Goal: Transaction & Acquisition: Purchase product/service

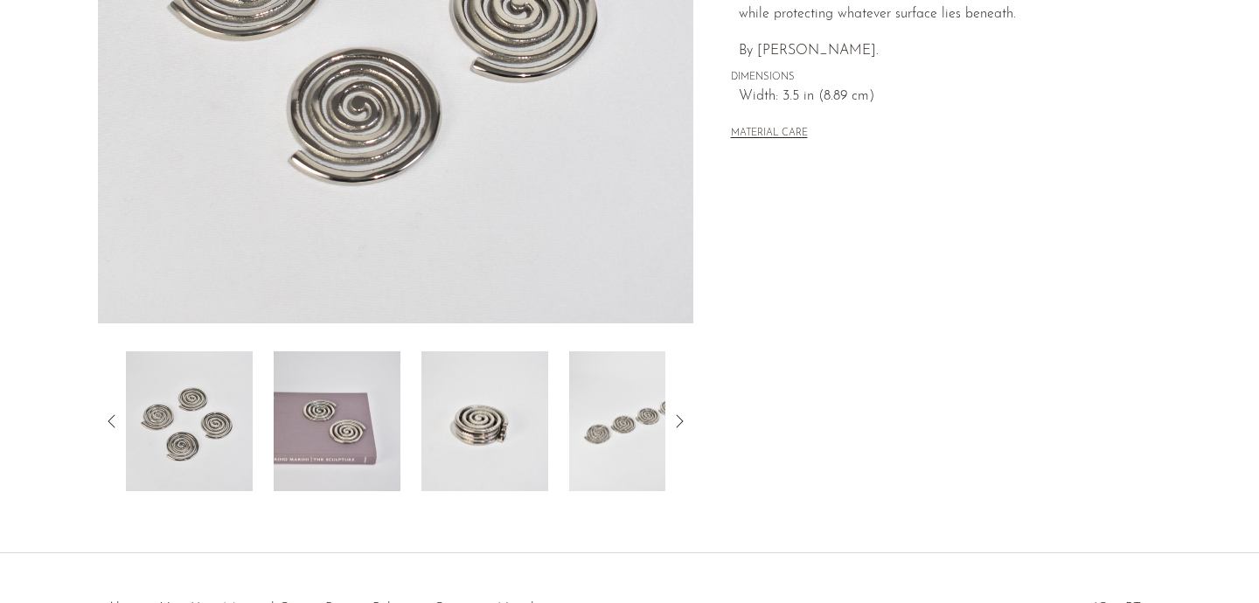
scroll to position [535, 0]
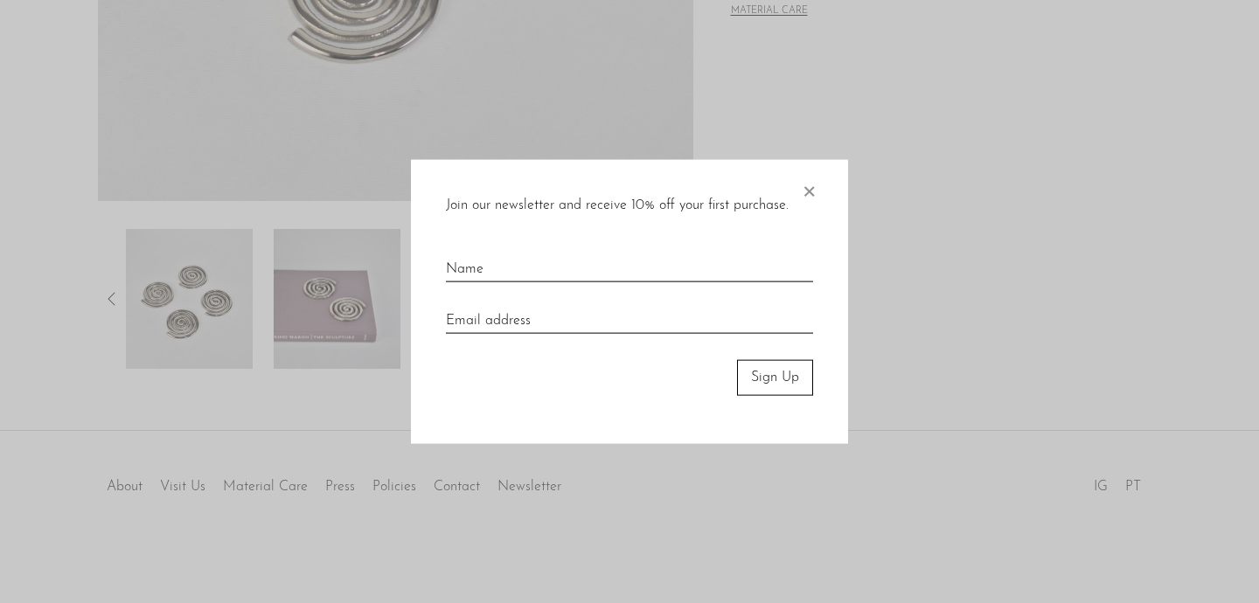
click at [316, 426] on div at bounding box center [629, 301] width 1259 height 603
click at [813, 186] on span "×" at bounding box center [808, 188] width 17 height 56
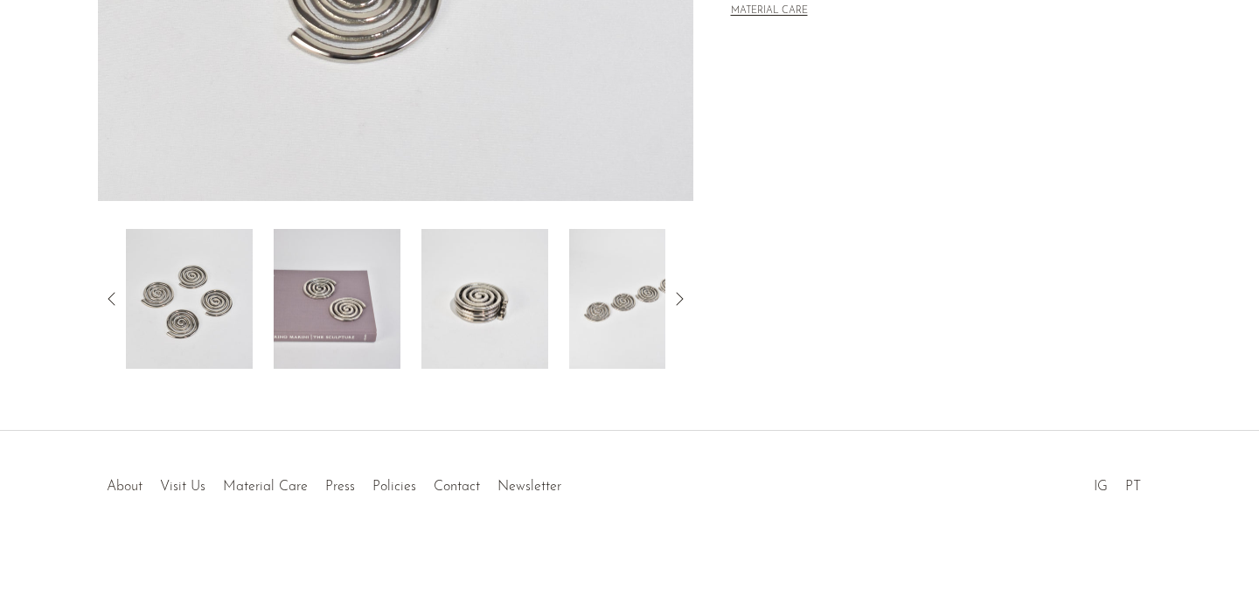
click at [115, 490] on link "About" at bounding box center [125, 487] width 36 height 14
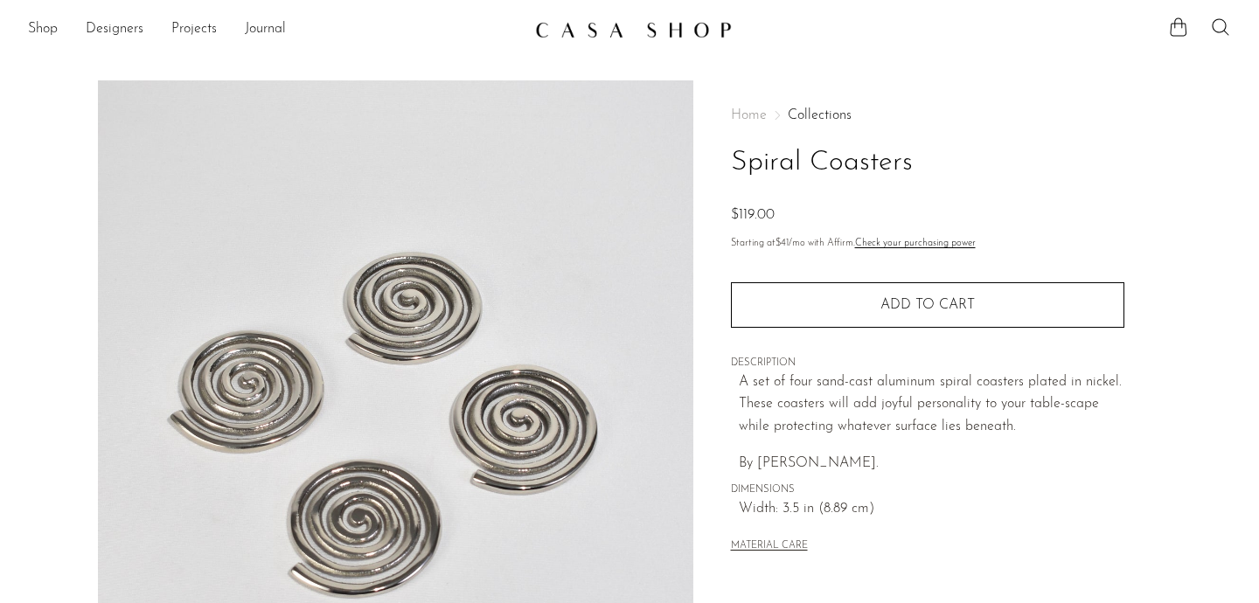
scroll to position [0, 0]
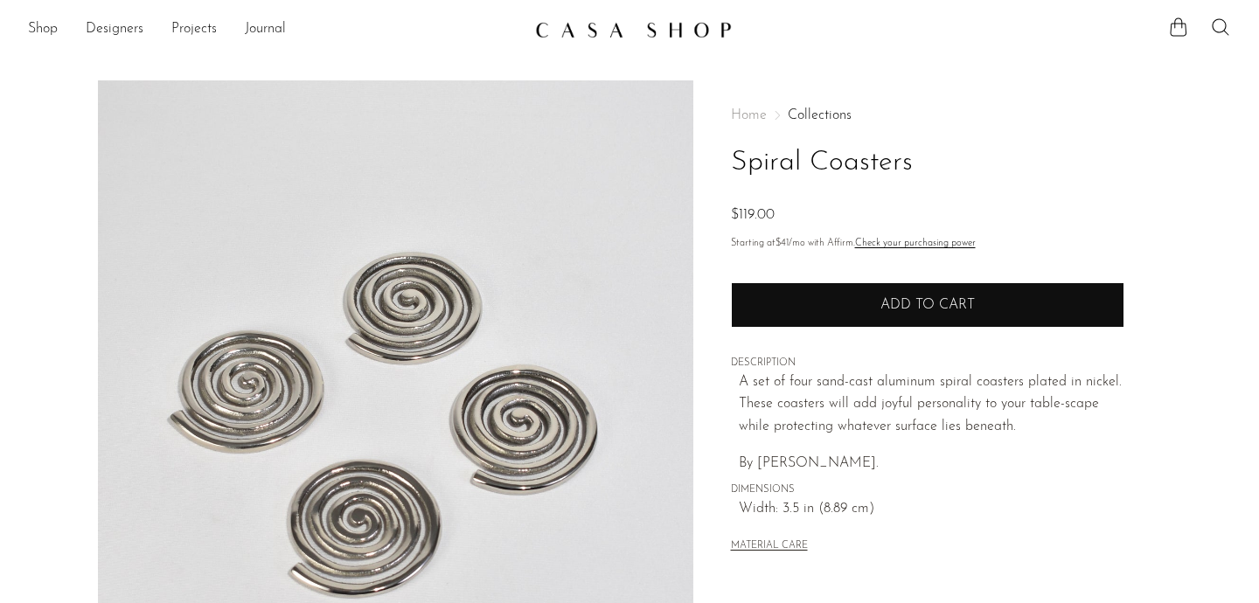
click at [827, 303] on button "Add to cart" at bounding box center [927, 304] width 393 height 45
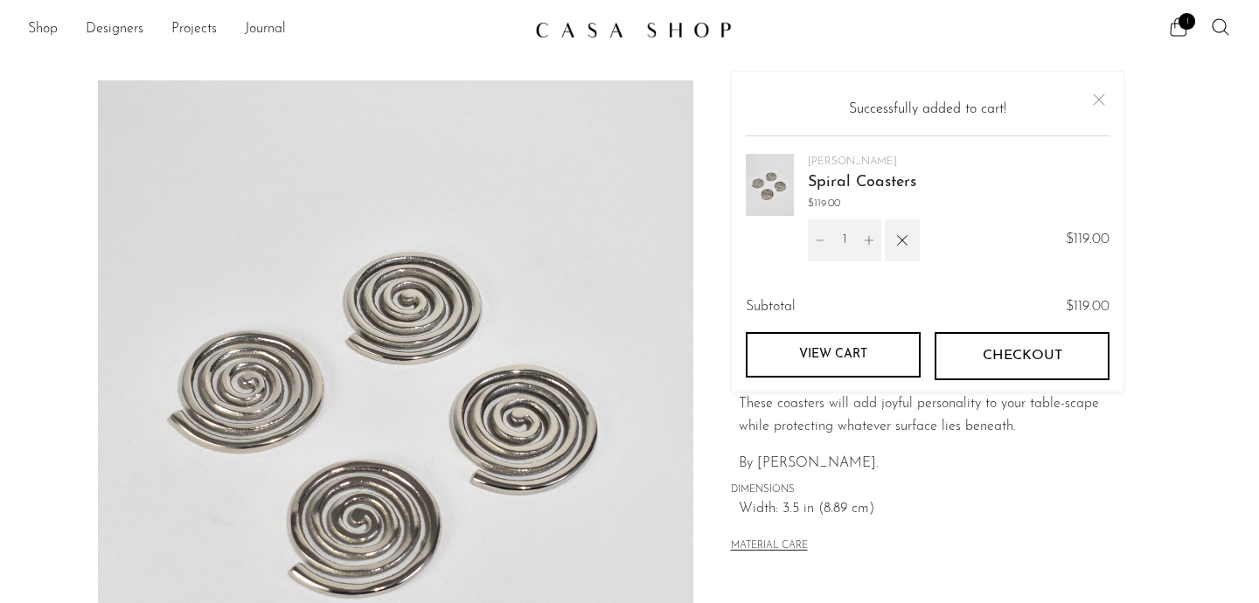
click at [1001, 369] on button "Checkout" at bounding box center [1022, 355] width 175 height 47
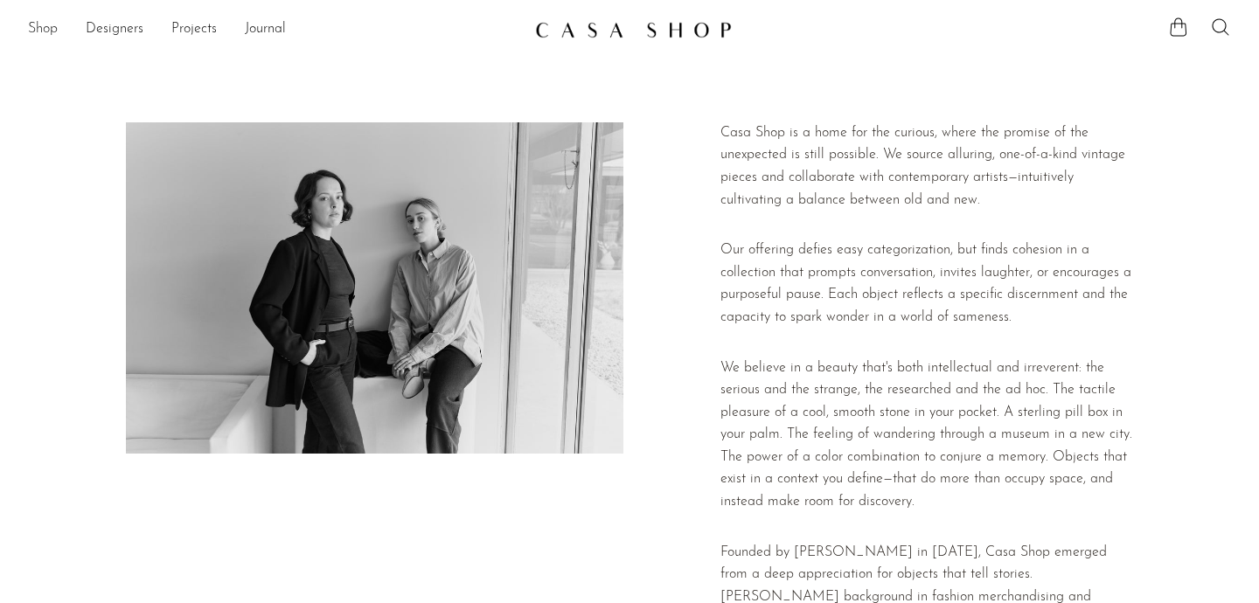
click at [52, 31] on link "Shop" at bounding box center [43, 29] width 30 height 23
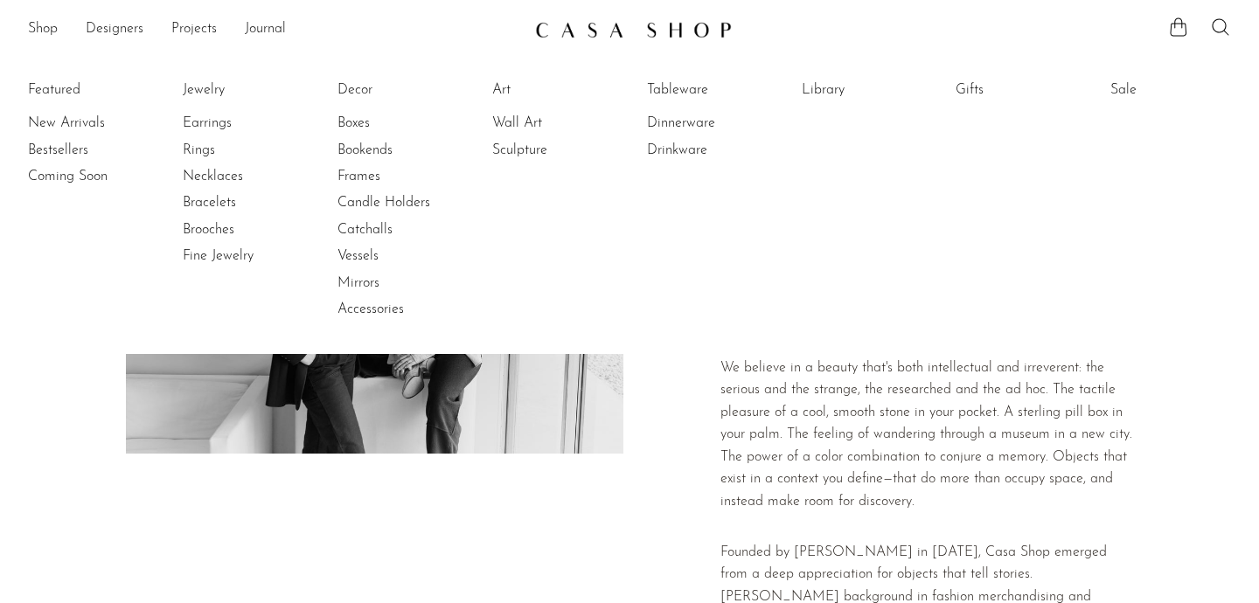
click at [59, 454] on div "Casa Shop is a home for the curious, where the promise of the unexpected is sti…" at bounding box center [629, 498] width 1259 height 753
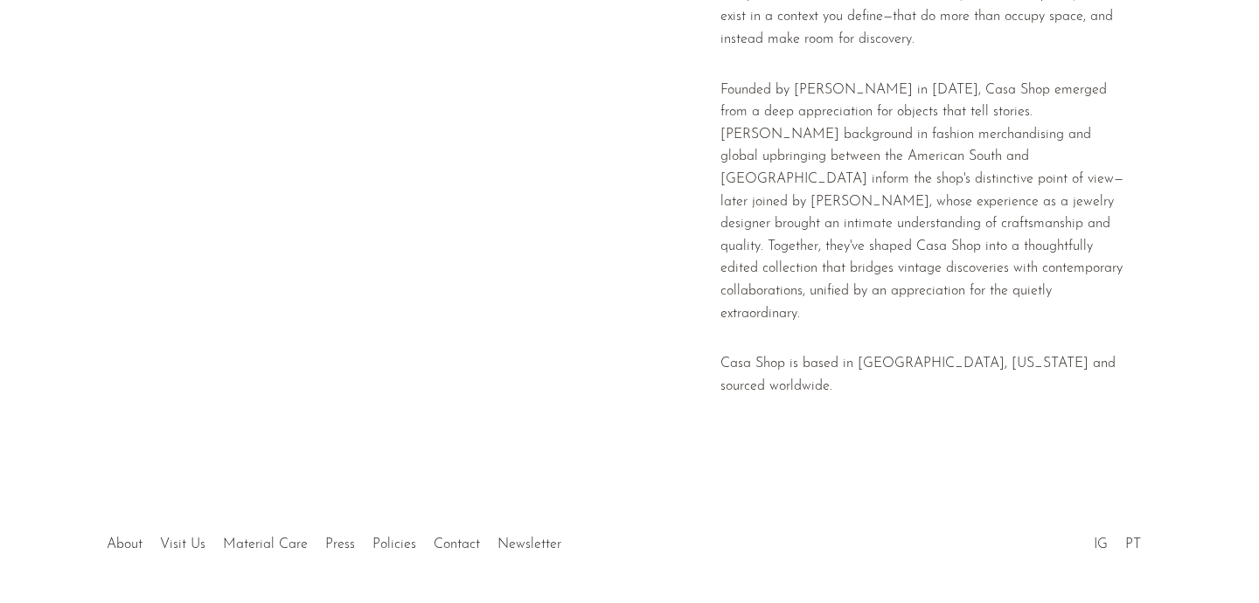
scroll to position [476, 0]
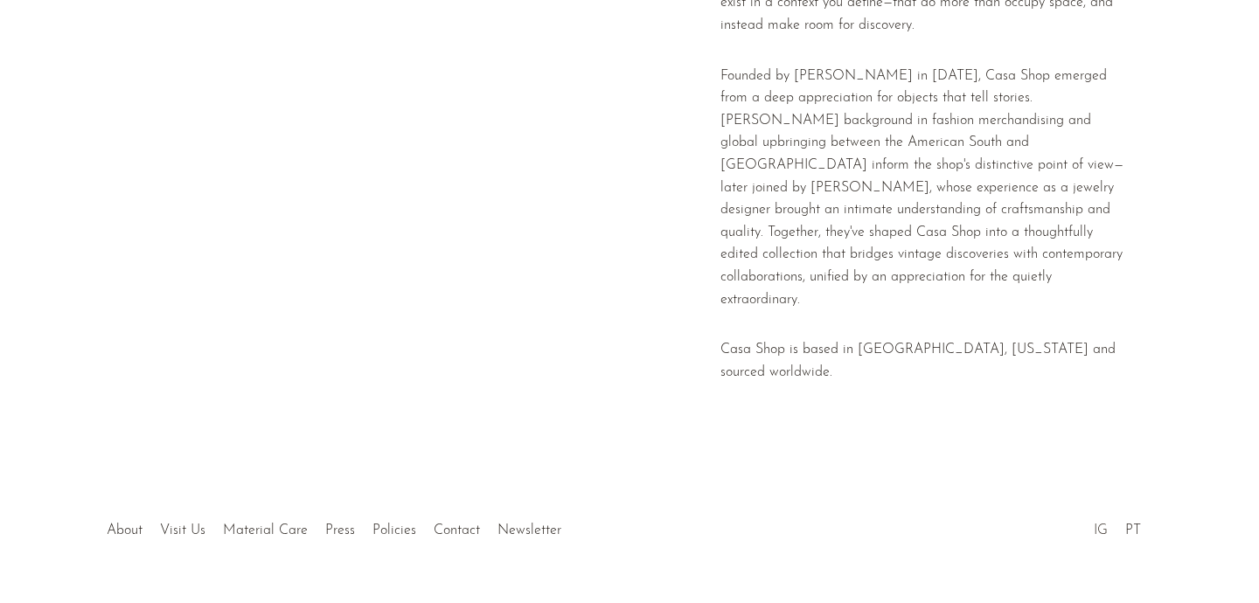
click at [1102, 524] on link "IG" at bounding box center [1101, 531] width 14 height 14
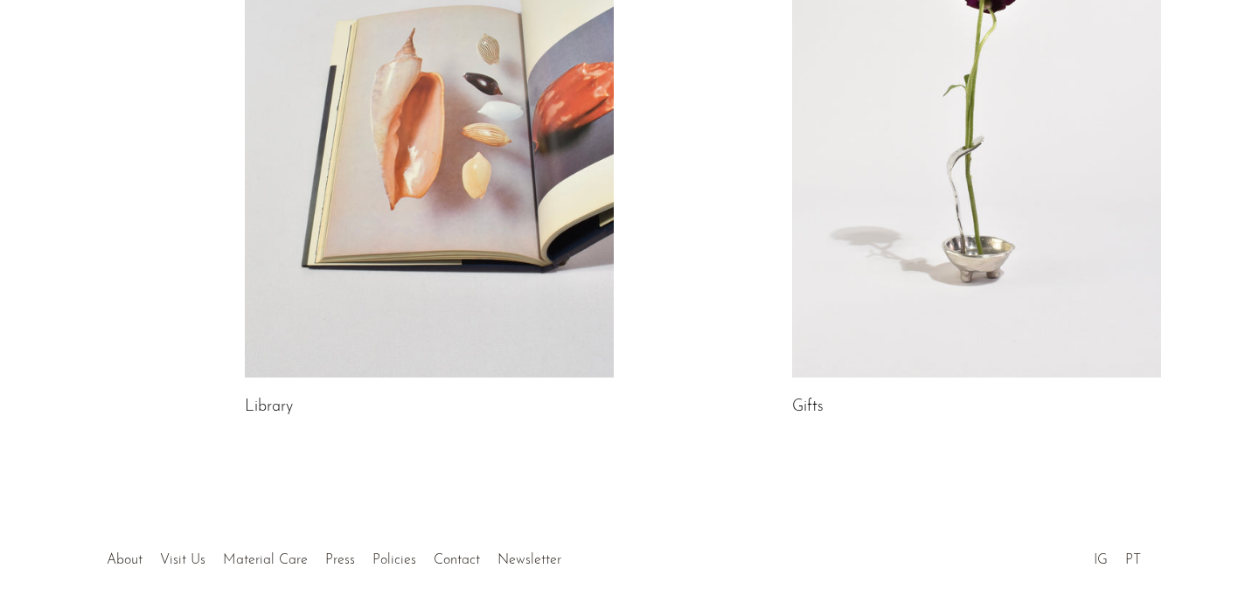
scroll to position [1096, 0]
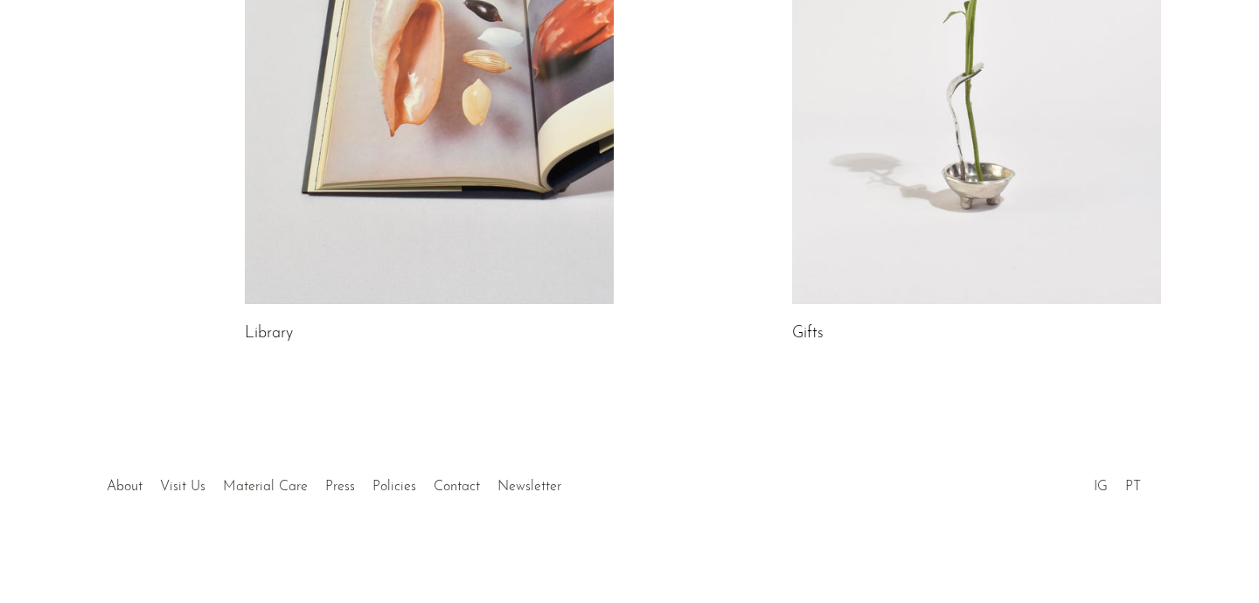
click at [868, 216] on link at bounding box center [976, 46] width 369 height 517
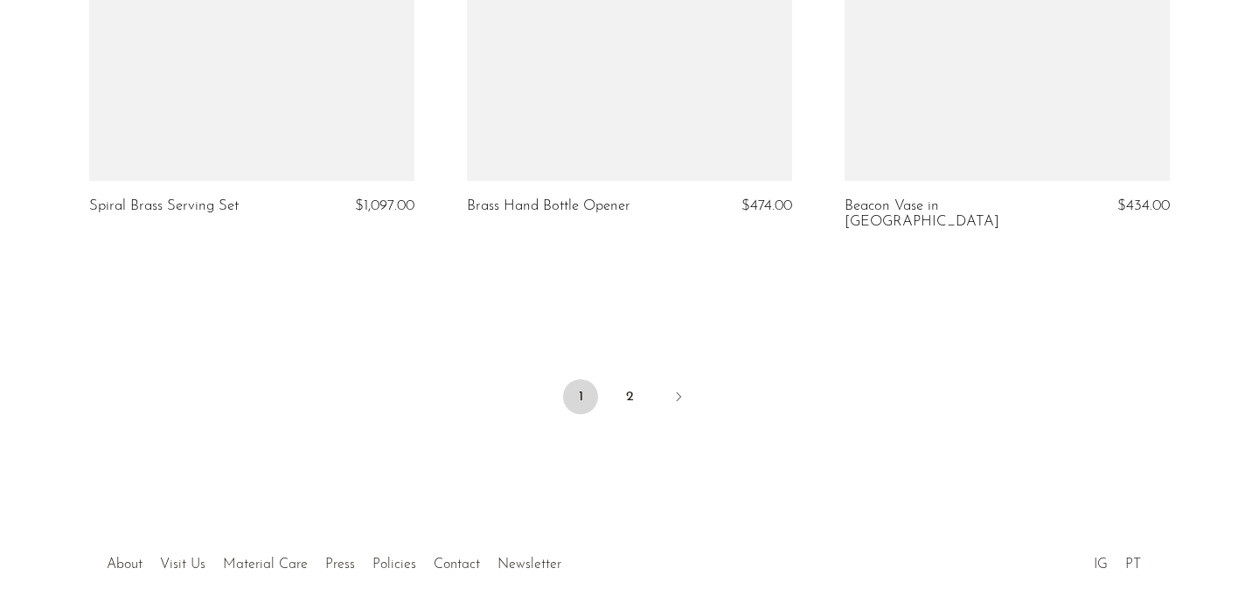
scroll to position [6309, 0]
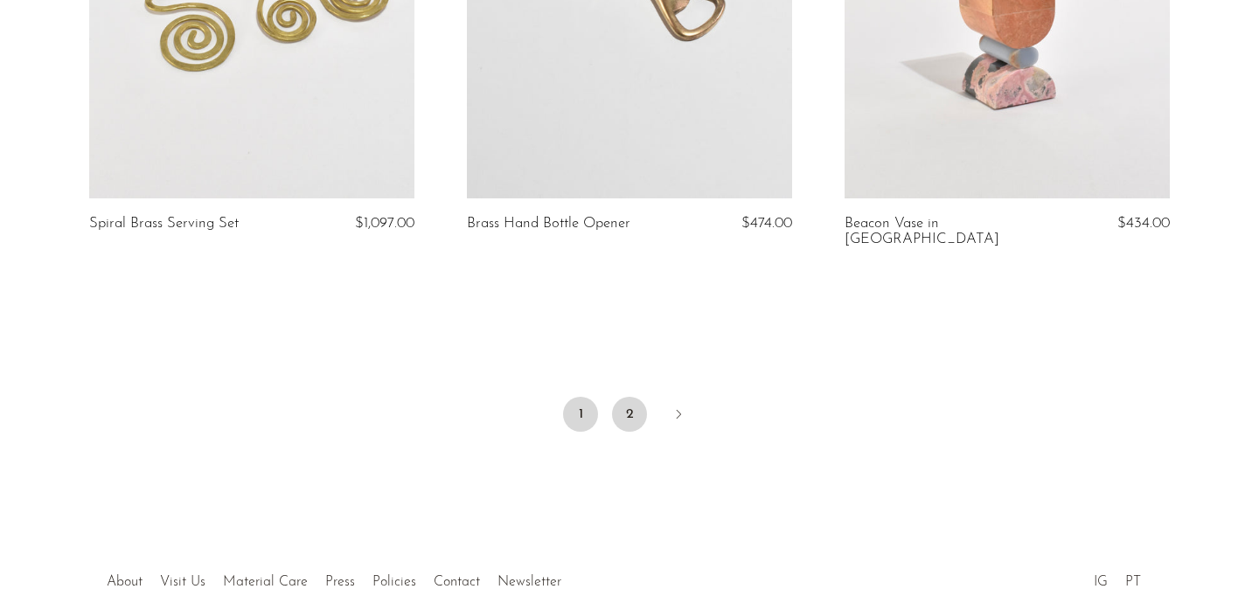
click at [621, 397] on link "2" at bounding box center [629, 414] width 35 height 35
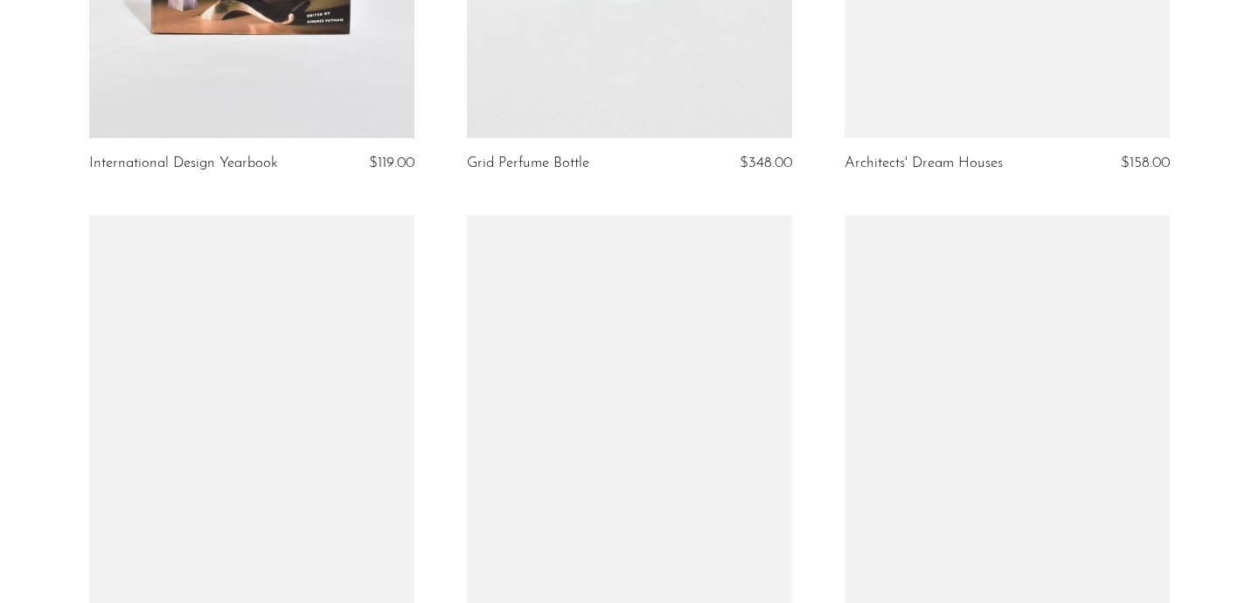
scroll to position [2611, 0]
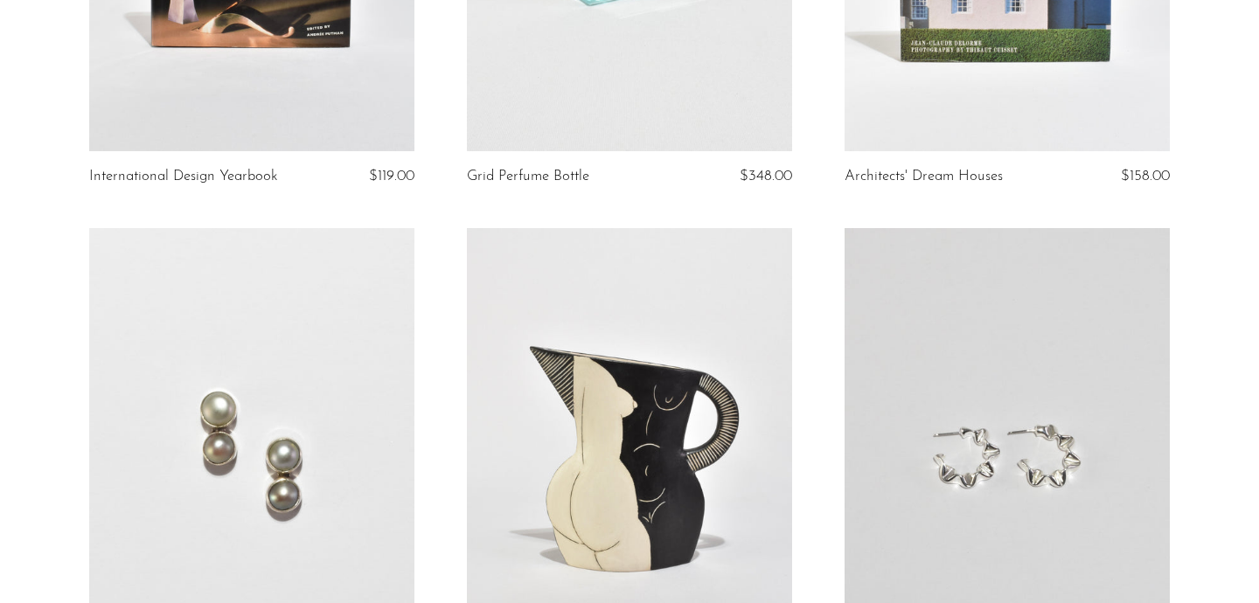
click at [666, 327] on link at bounding box center [629, 455] width 325 height 455
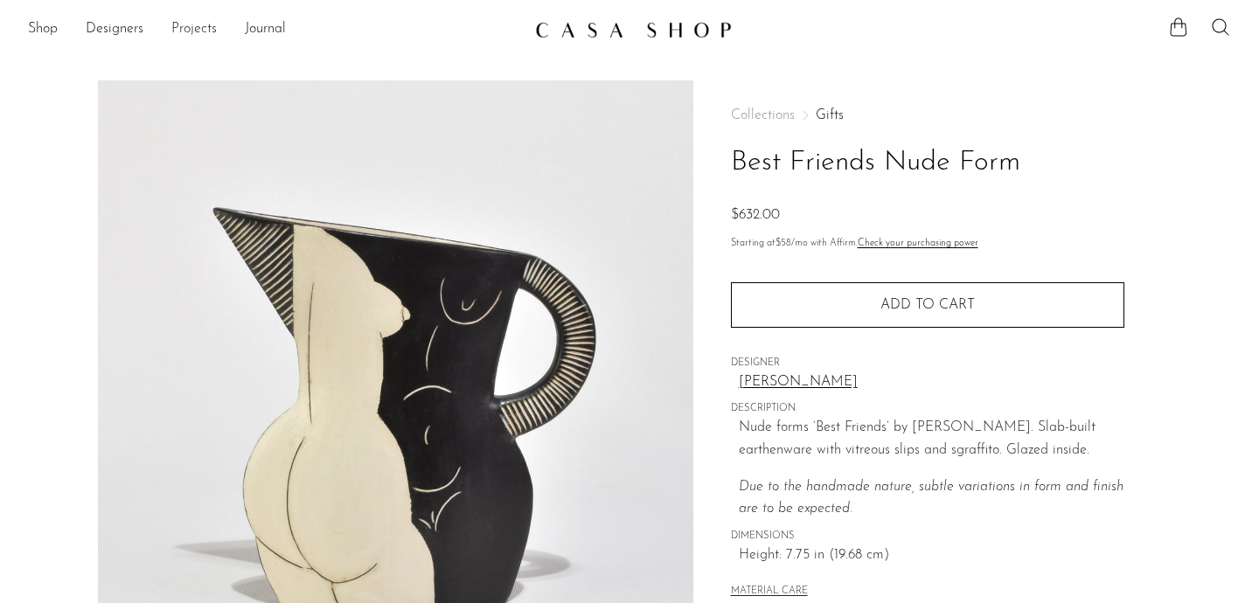
click at [195, 22] on link "Projects" at bounding box center [193, 29] width 45 height 23
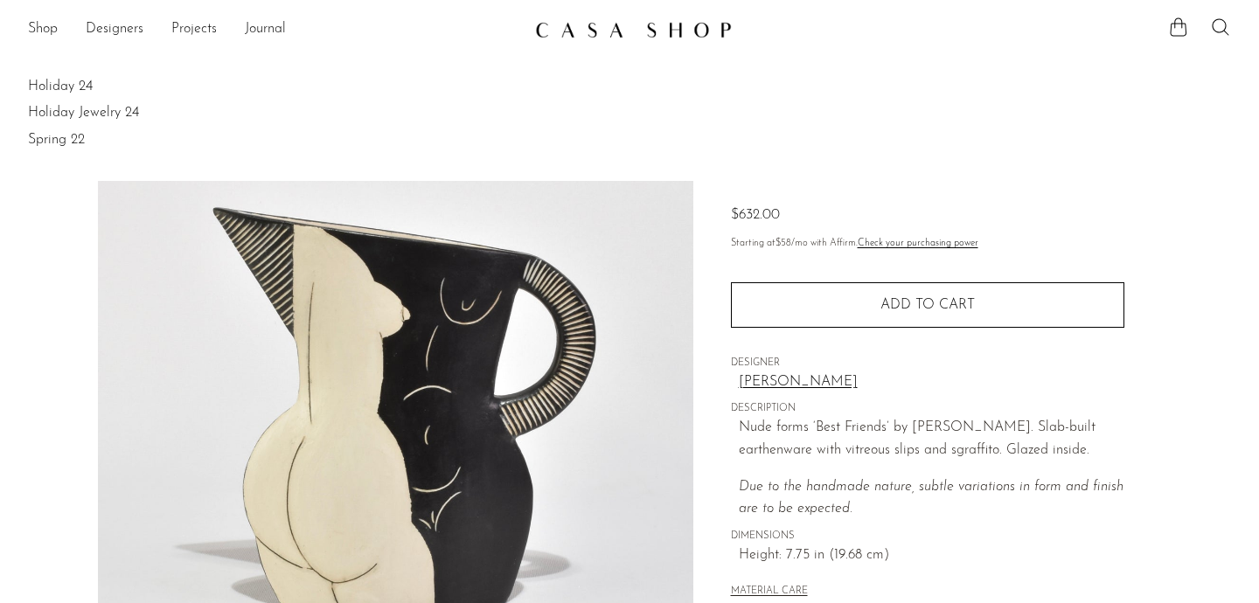
click at [39, 353] on section "Best Friends Nude Form $632.00" at bounding box center [629, 492] width 1259 height 824
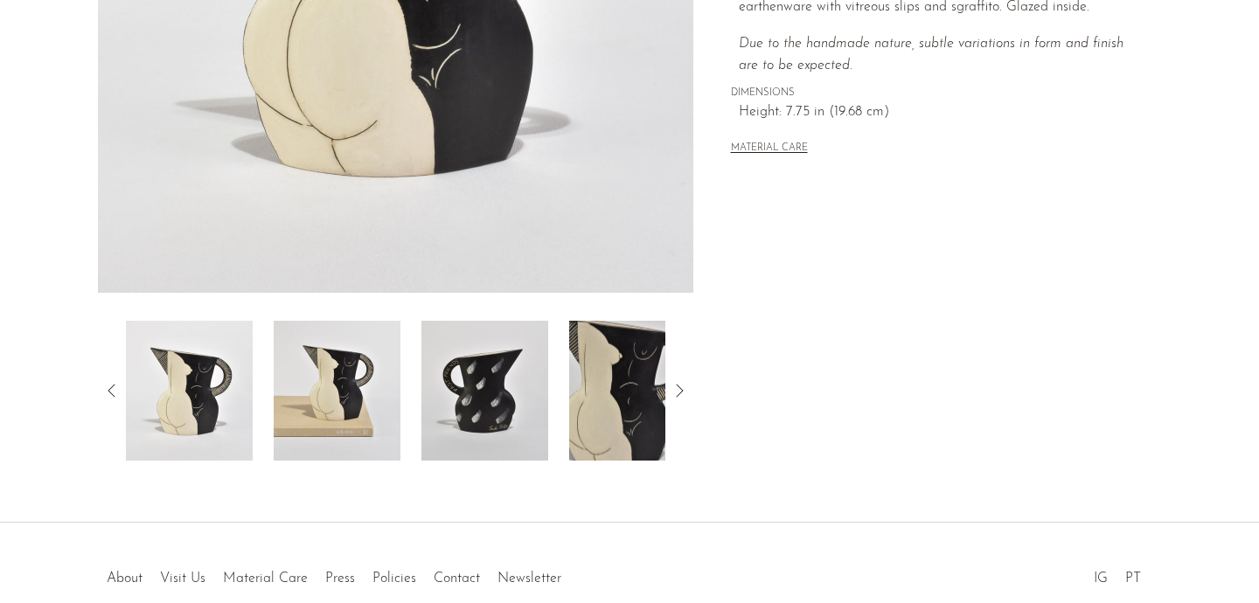
scroll to position [457, 0]
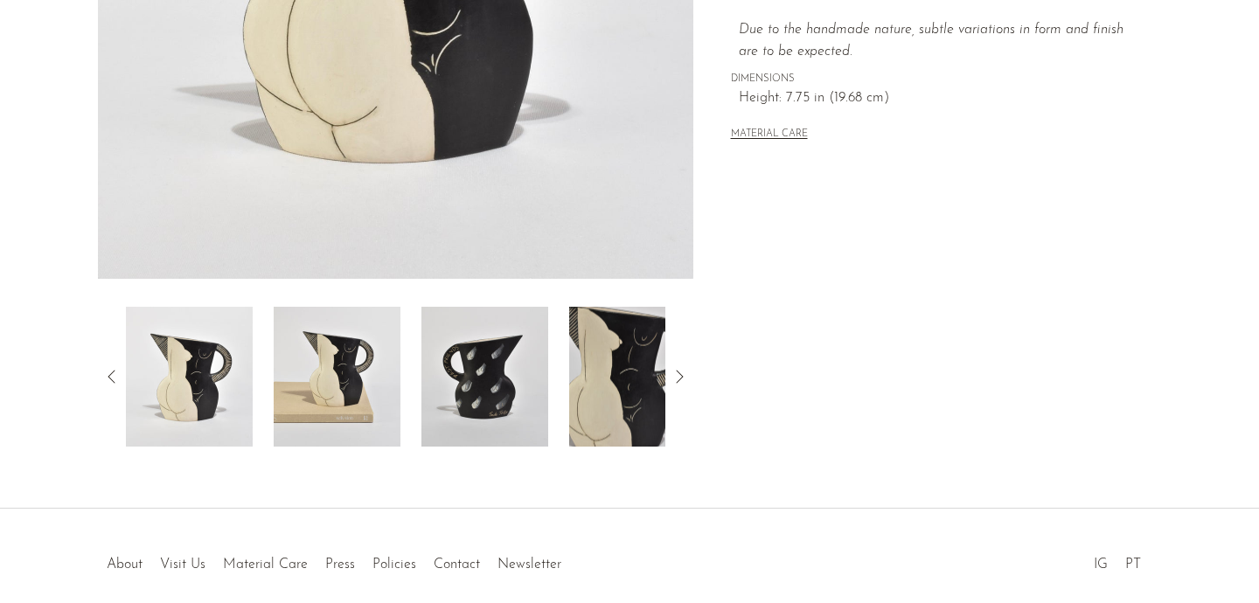
click at [474, 377] on img at bounding box center [484, 377] width 127 height 140
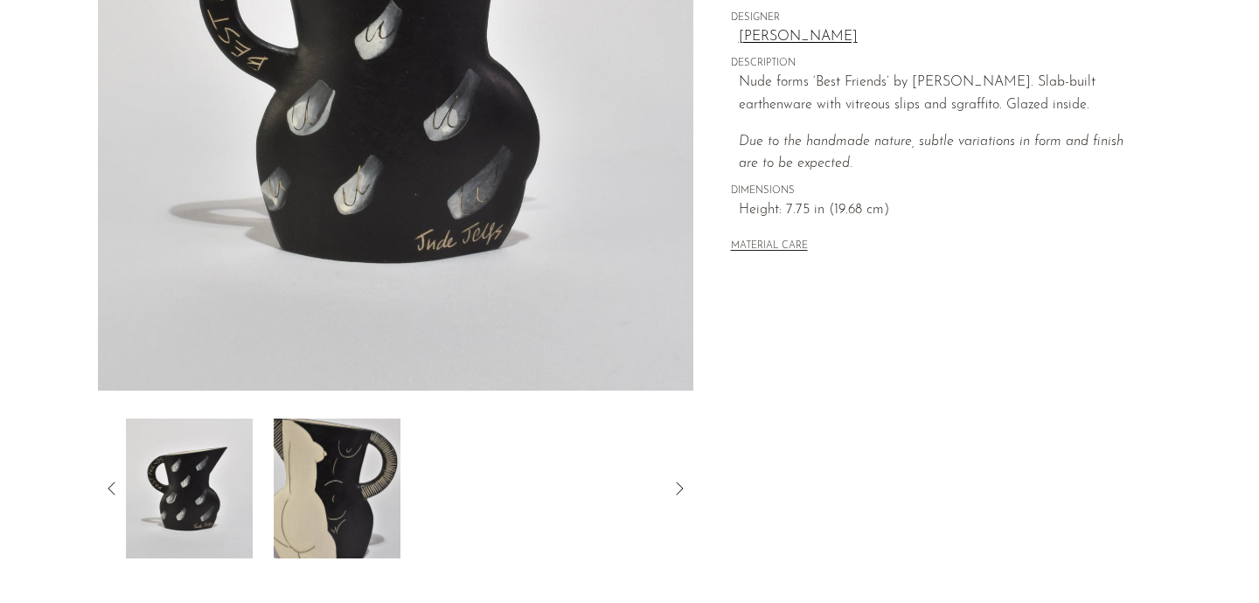
scroll to position [348, 0]
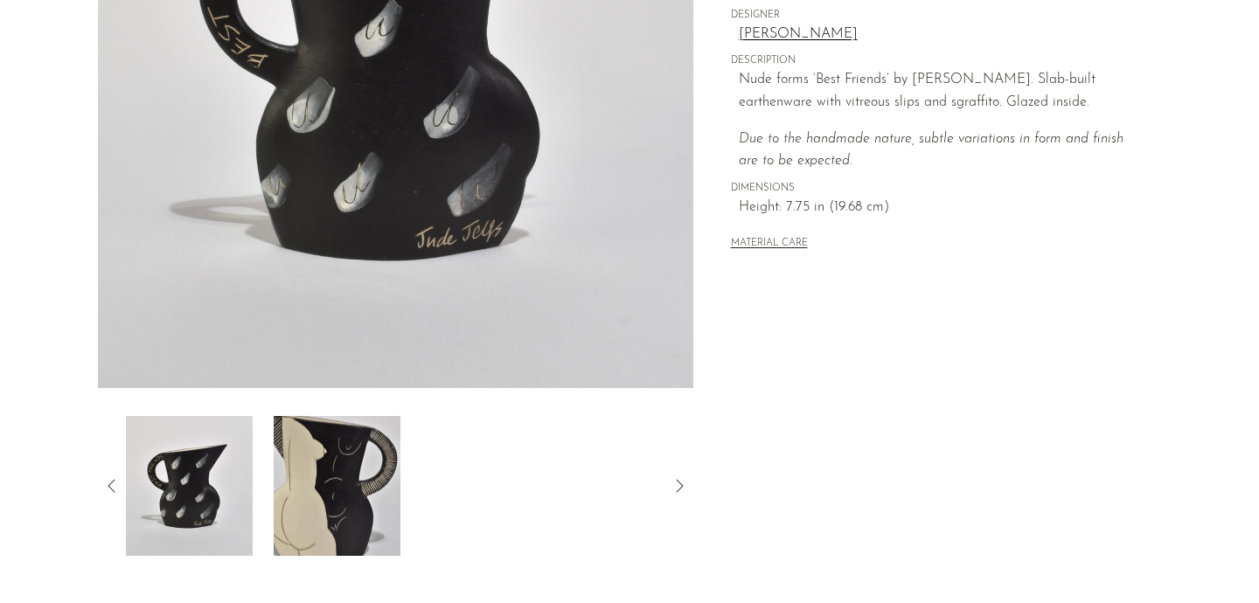
click at [347, 479] on img at bounding box center [337, 486] width 127 height 140
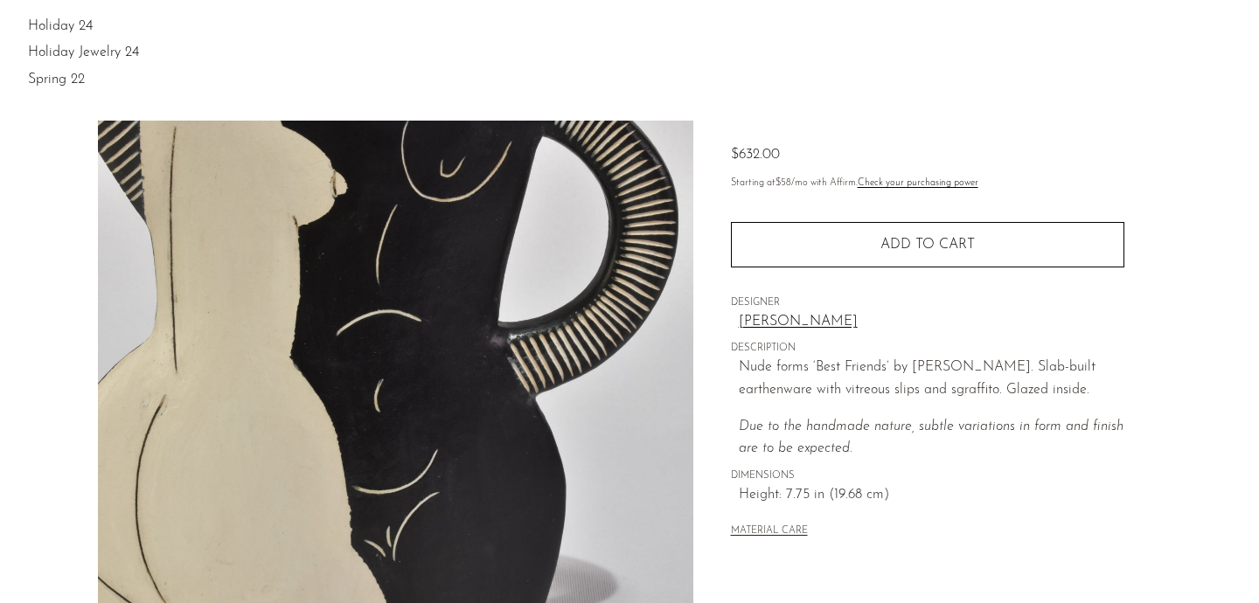
scroll to position [0, 0]
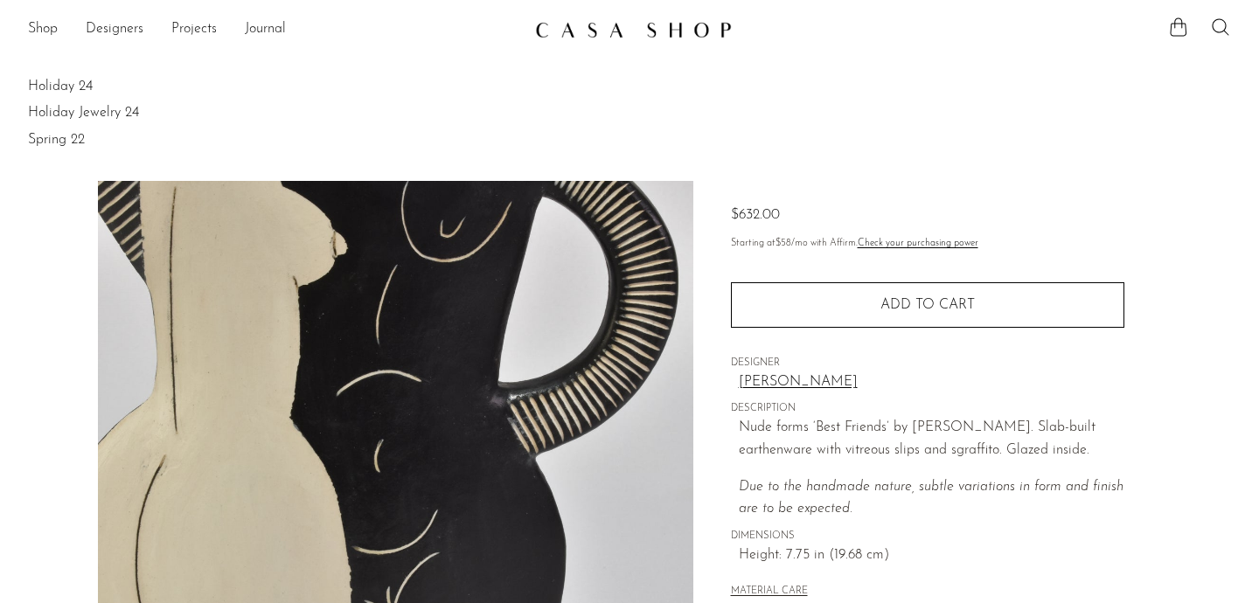
click at [761, 390] on link "[PERSON_NAME]" at bounding box center [932, 383] width 386 height 23
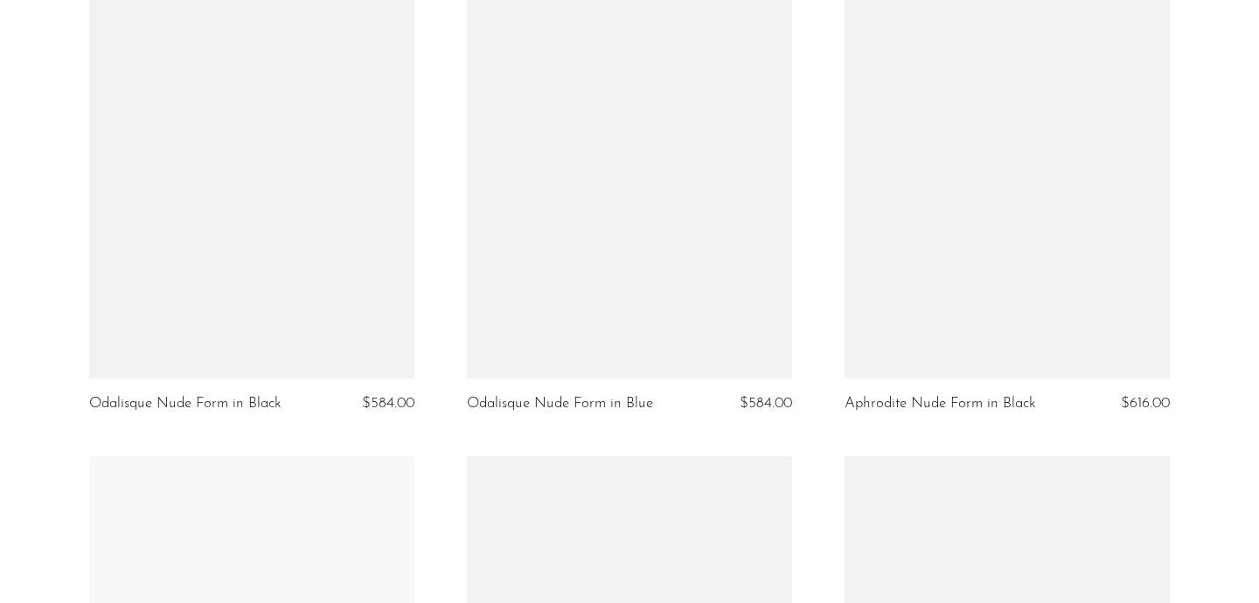
scroll to position [865, 0]
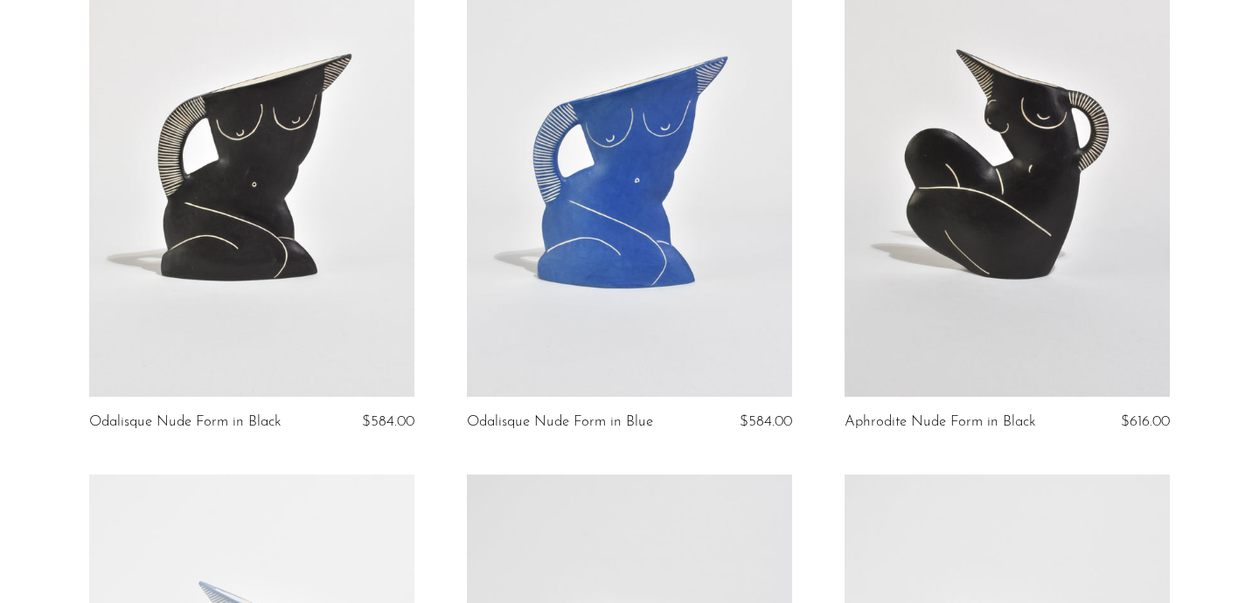
click at [525, 250] on link at bounding box center [629, 169] width 325 height 455
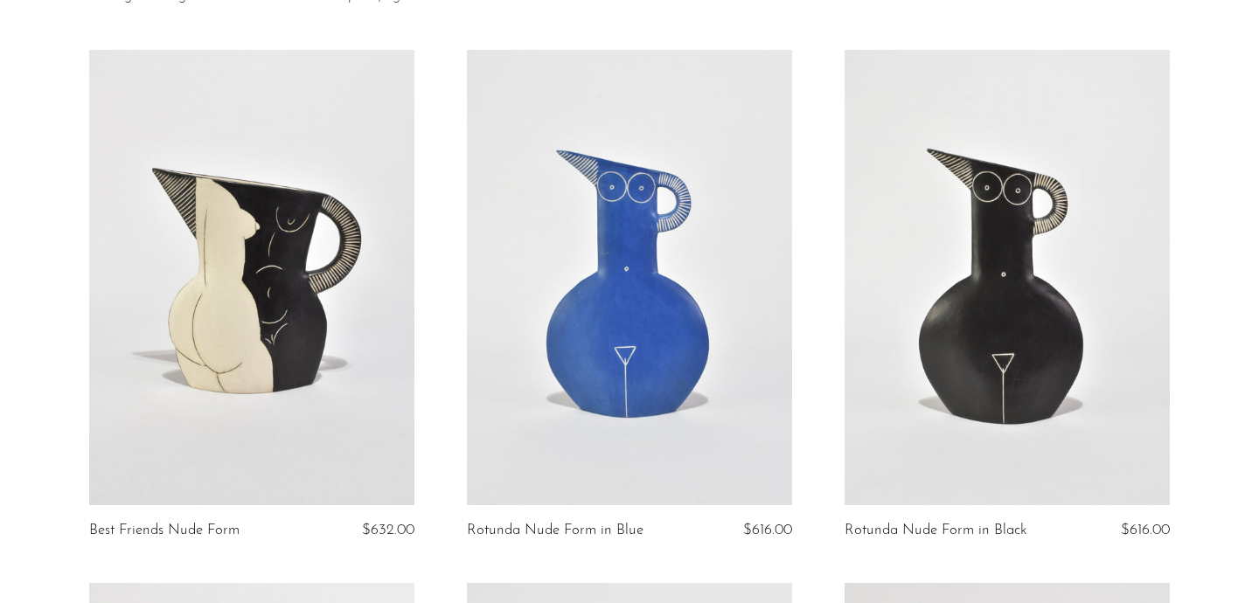
scroll to position [197, 0]
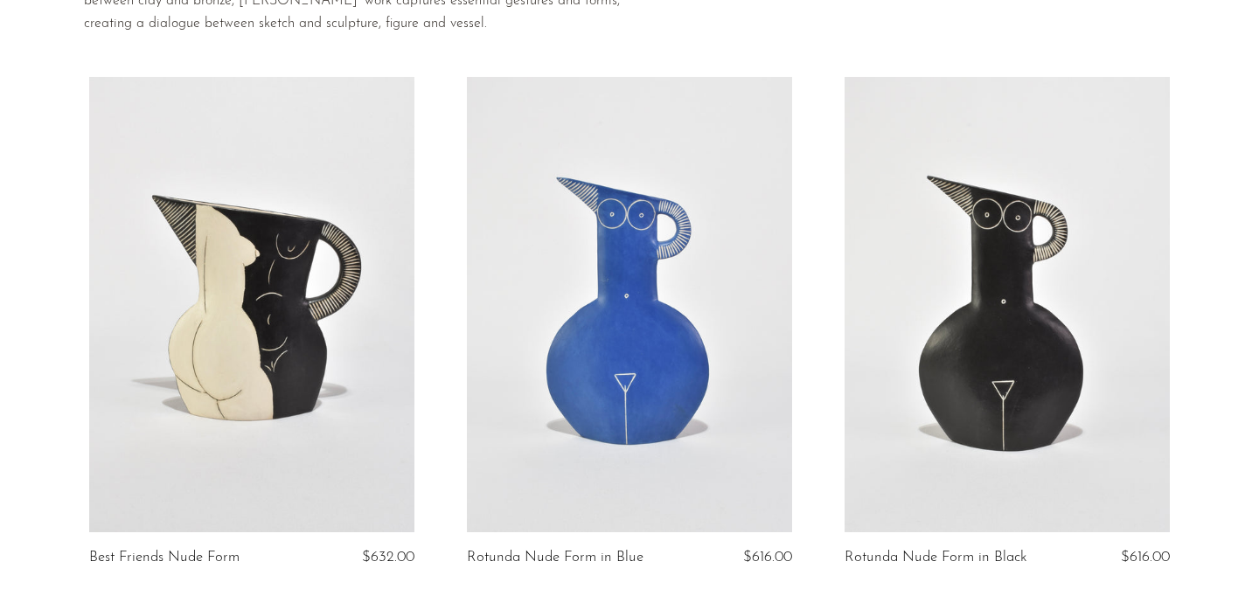
click at [291, 247] on link at bounding box center [251, 304] width 325 height 455
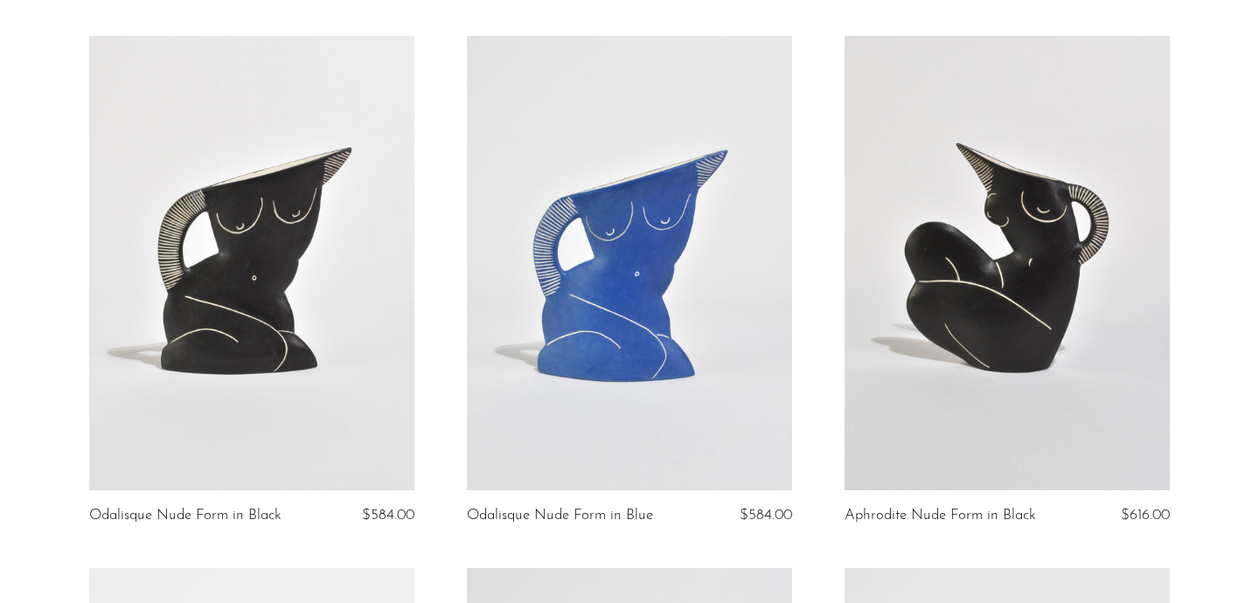
scroll to position [772, 0]
click at [572, 259] on link at bounding box center [629, 262] width 325 height 455
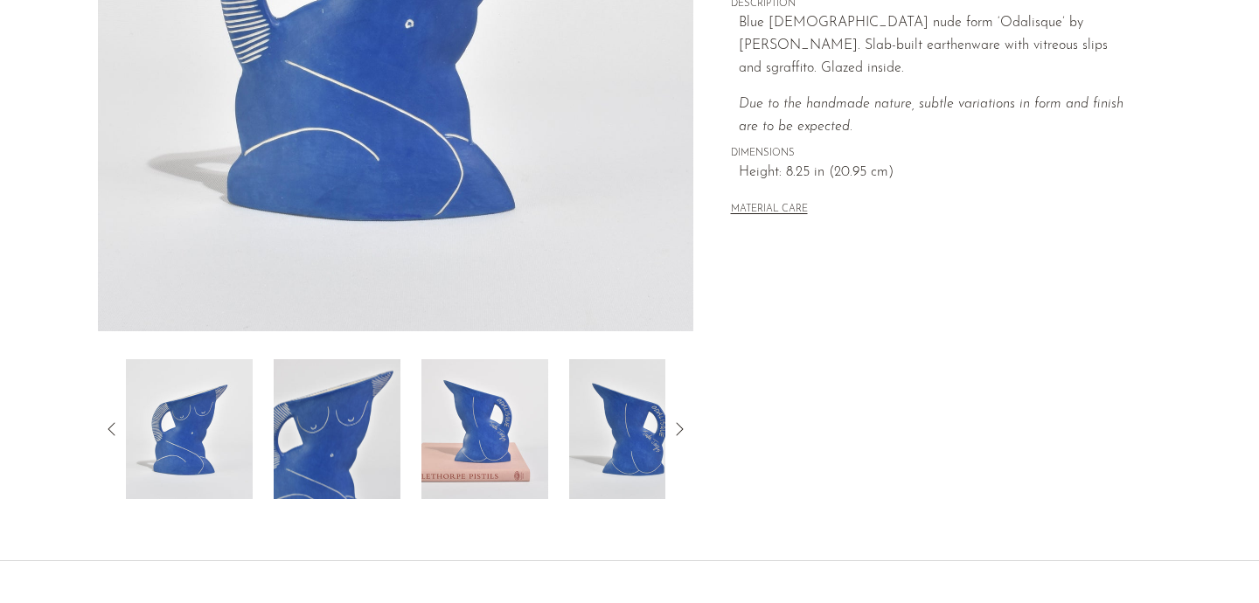
scroll to position [416, 0]
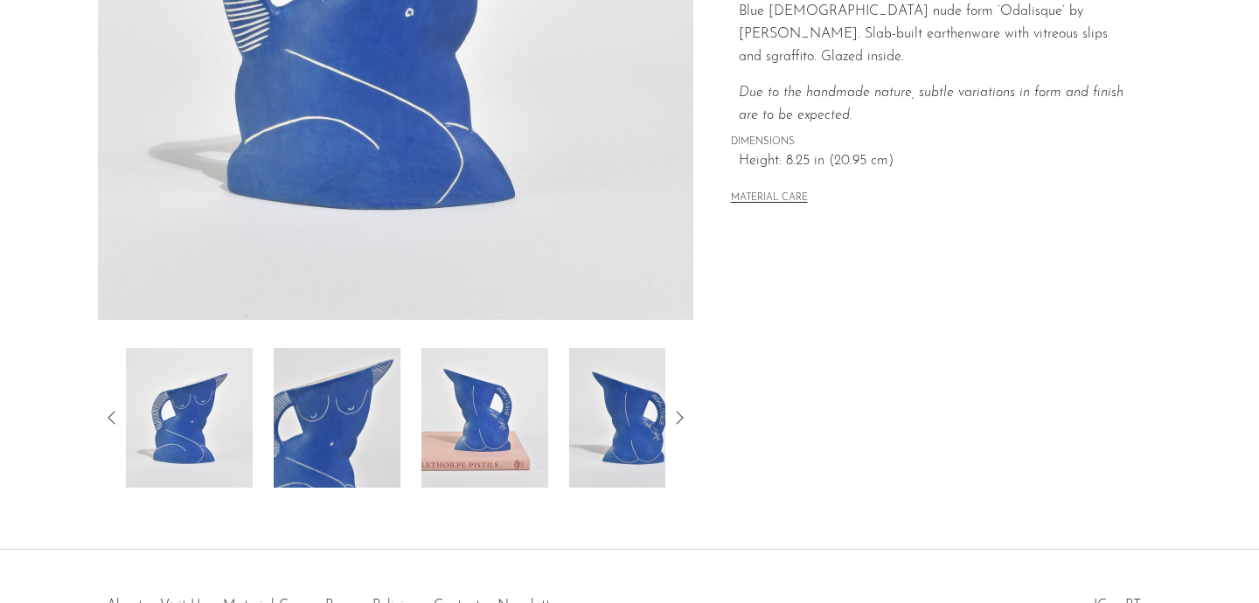
click at [324, 474] on img at bounding box center [337, 418] width 127 height 140
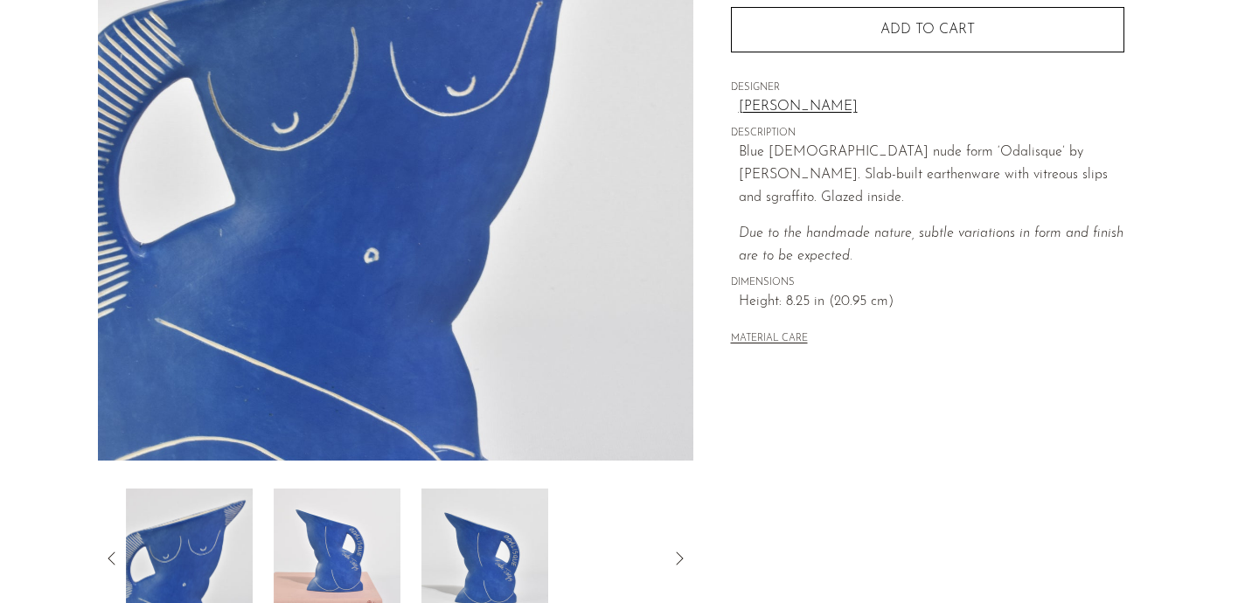
click at [351, 537] on img at bounding box center [337, 559] width 127 height 140
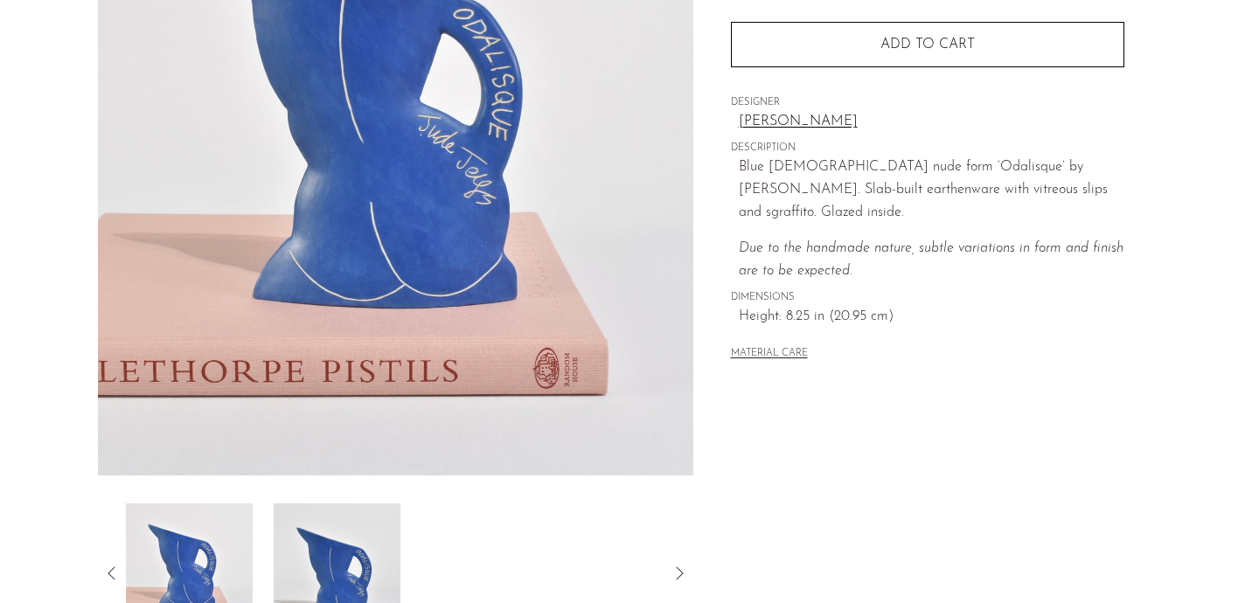
scroll to position [264, 0]
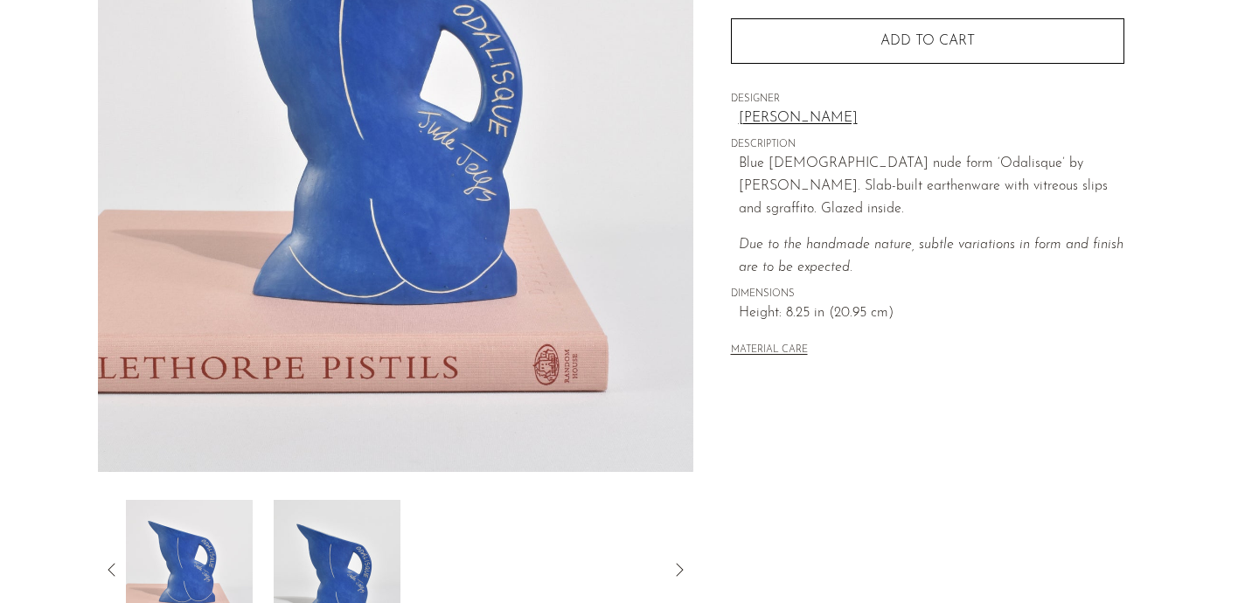
click at [365, 558] on img at bounding box center [337, 570] width 127 height 140
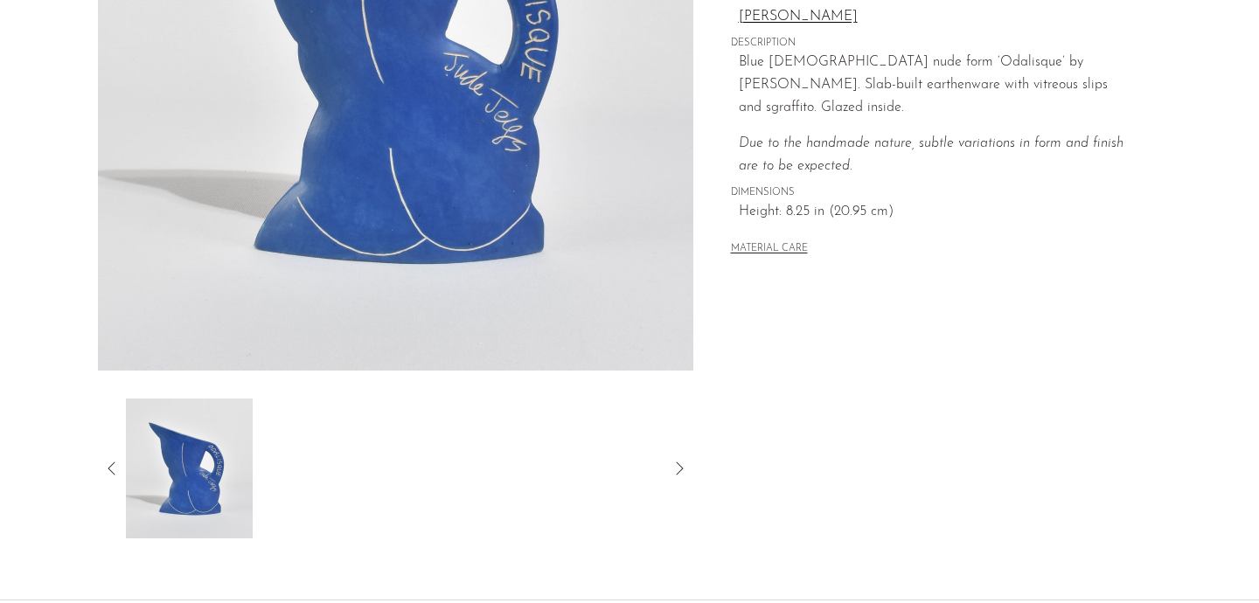
scroll to position [335, 0]
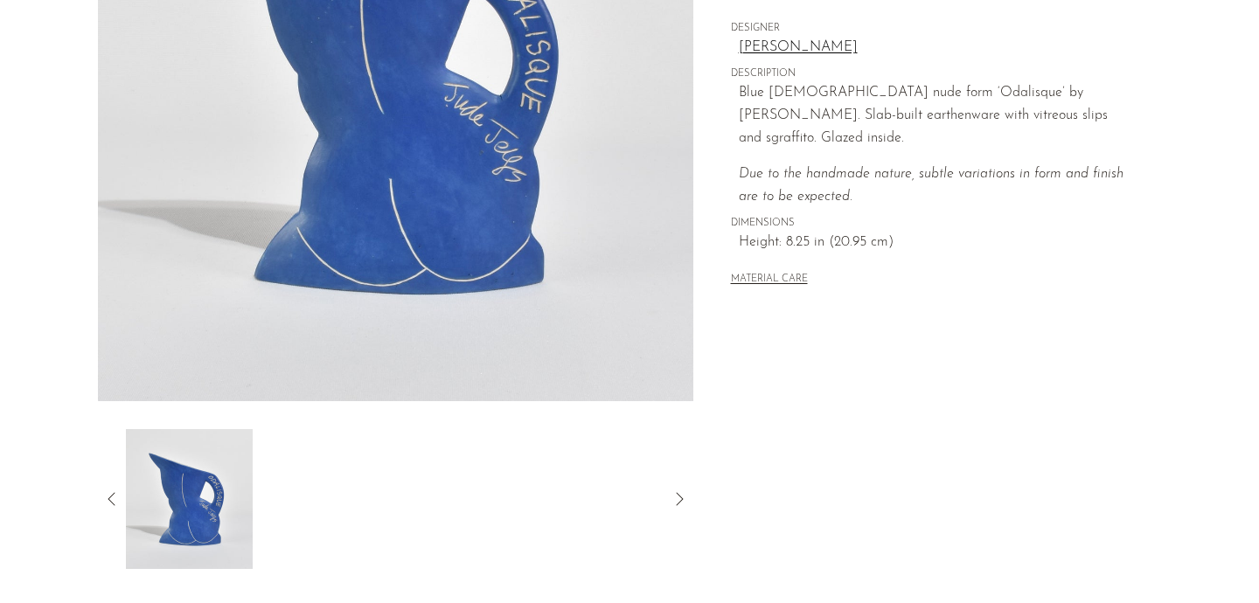
click at [115, 497] on icon at bounding box center [111, 499] width 21 height 21
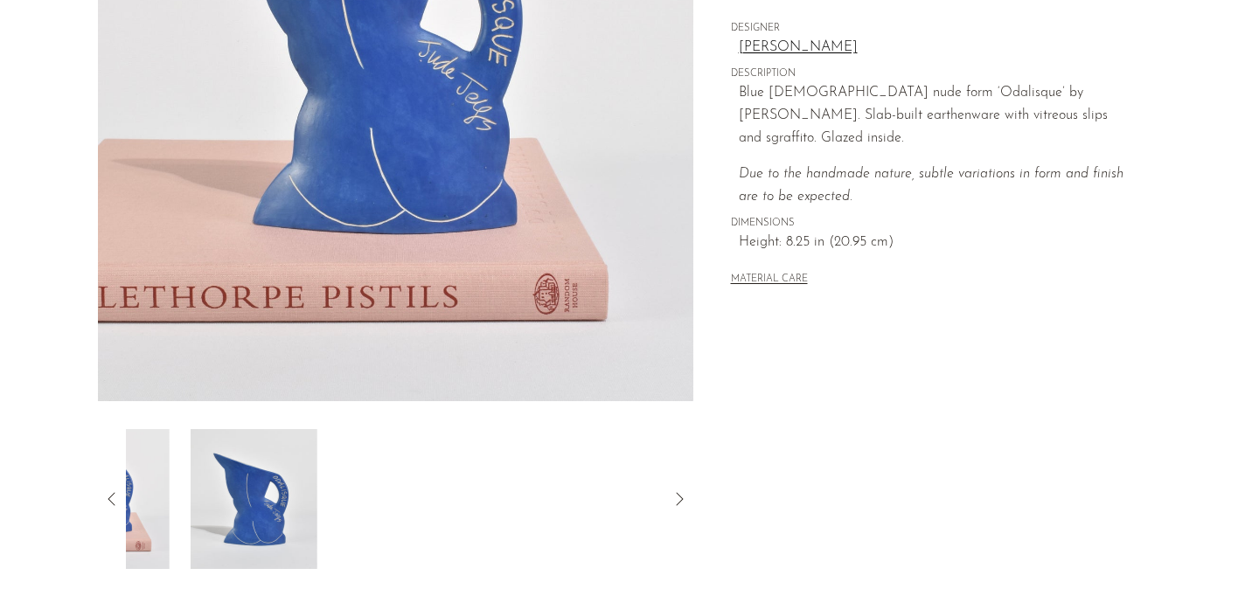
click at [115, 497] on icon at bounding box center [111, 499] width 21 height 21
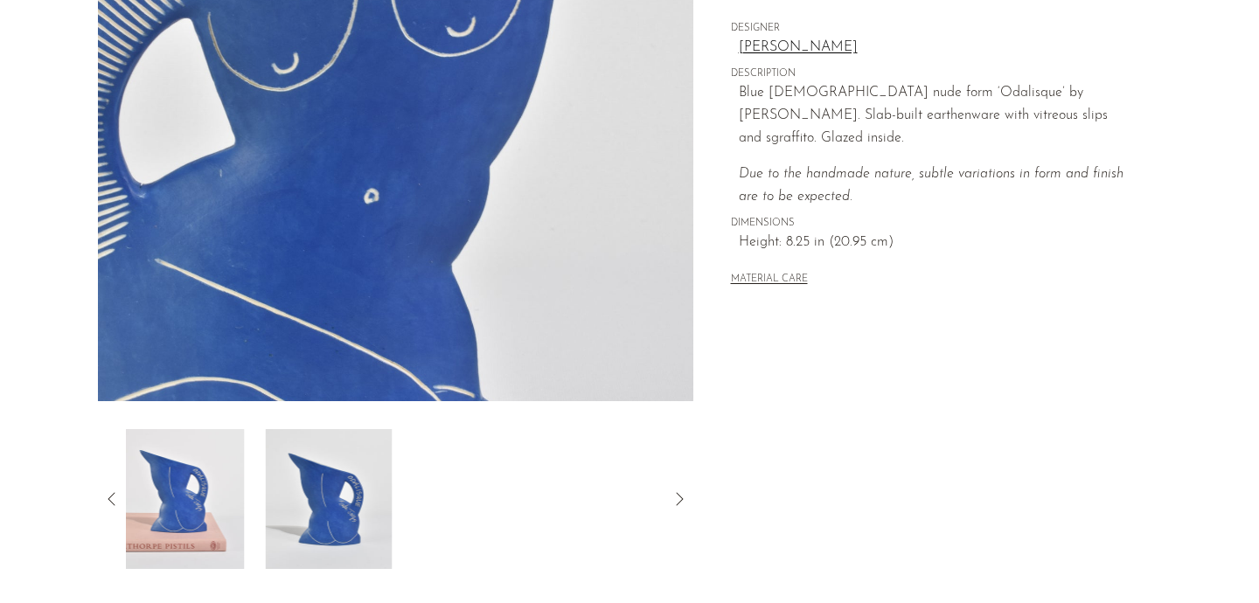
click at [115, 497] on icon at bounding box center [111, 499] width 21 height 21
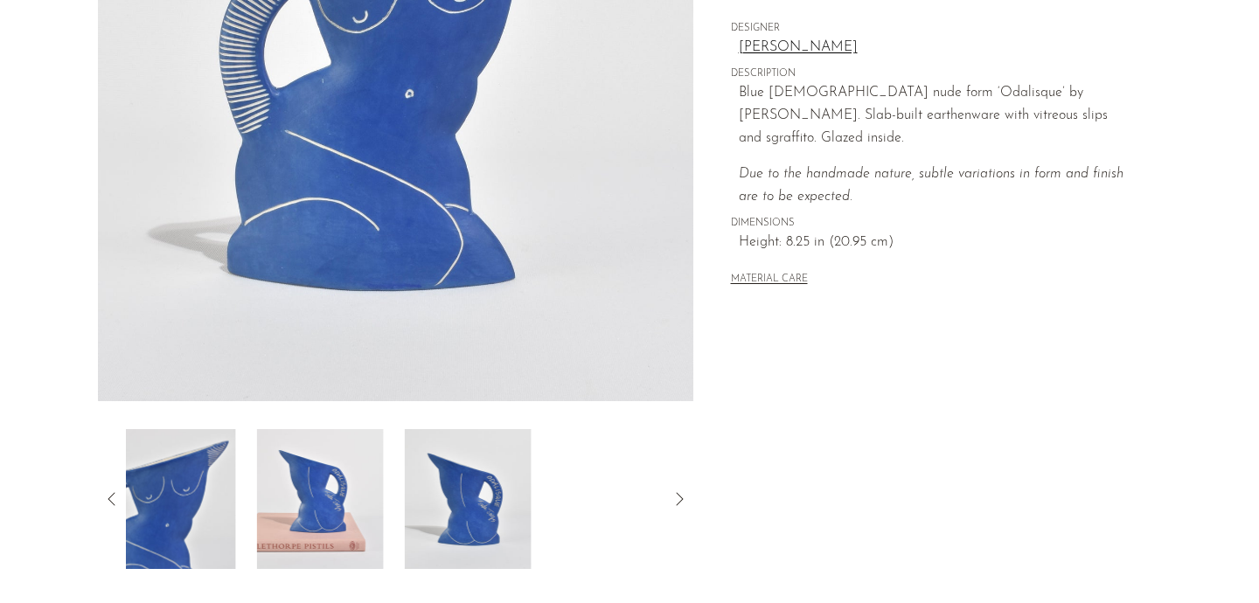
click at [115, 497] on icon at bounding box center [111, 499] width 21 height 21
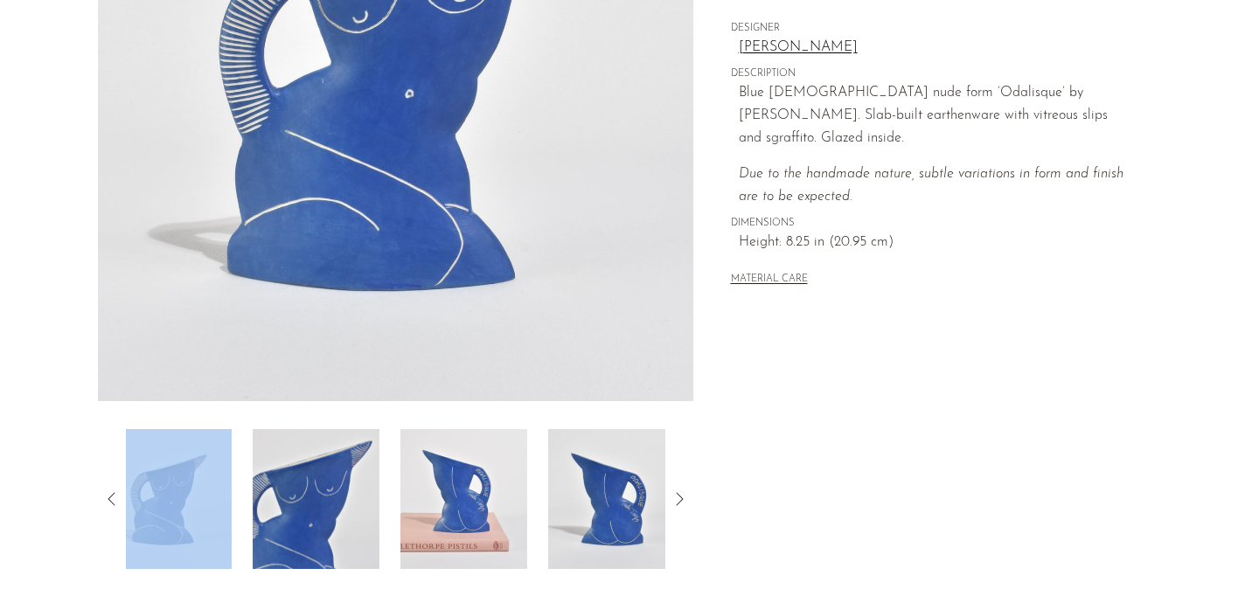
click at [115, 497] on icon at bounding box center [111, 499] width 21 height 21
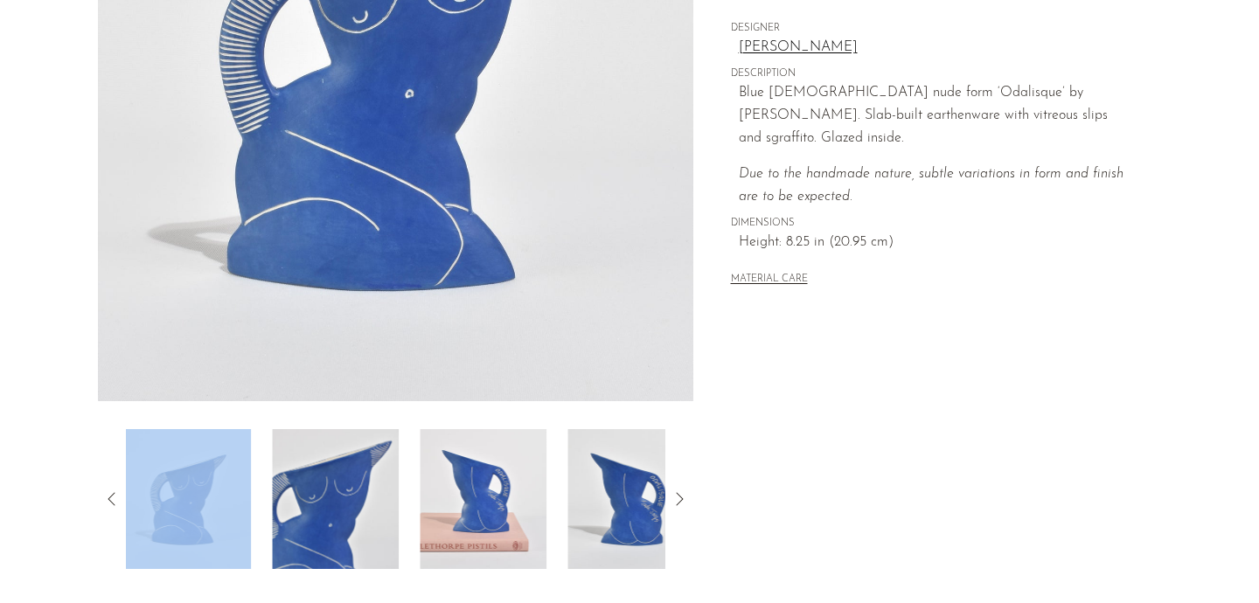
click at [176, 498] on img at bounding box center [187, 499] width 127 height 140
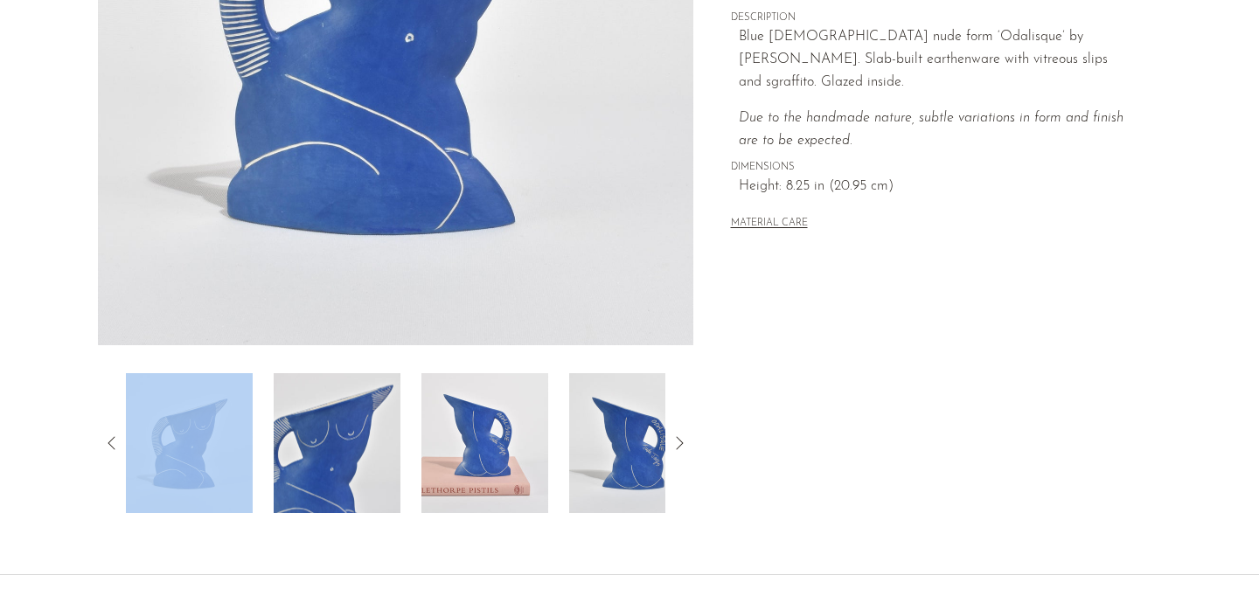
scroll to position [535, 0]
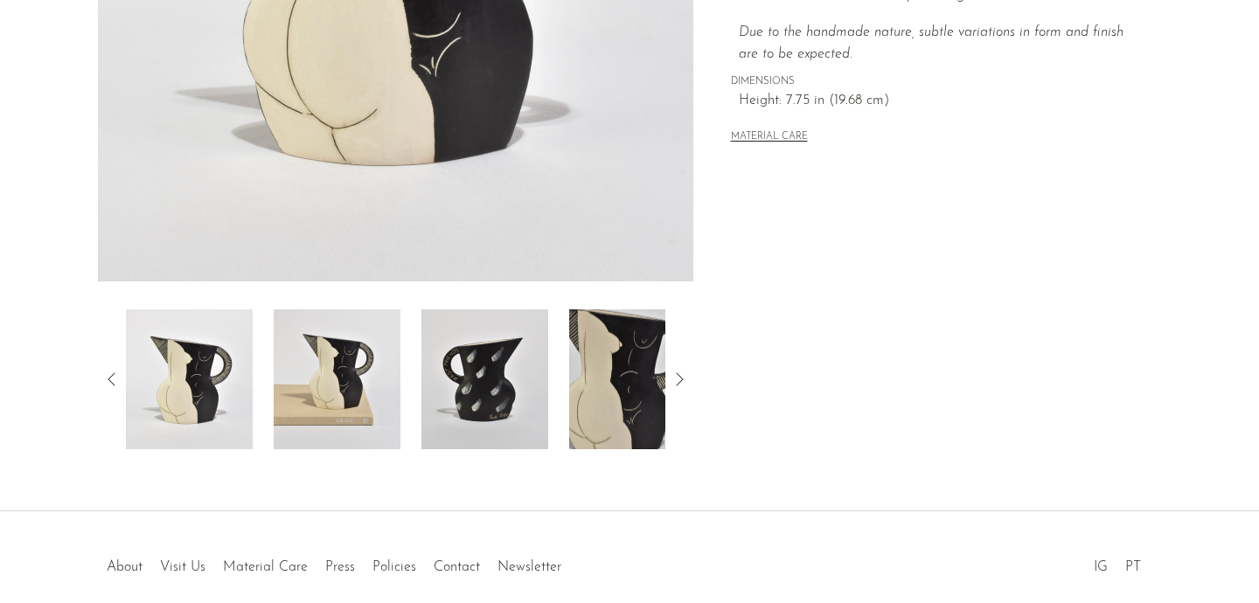
scroll to position [472, 0]
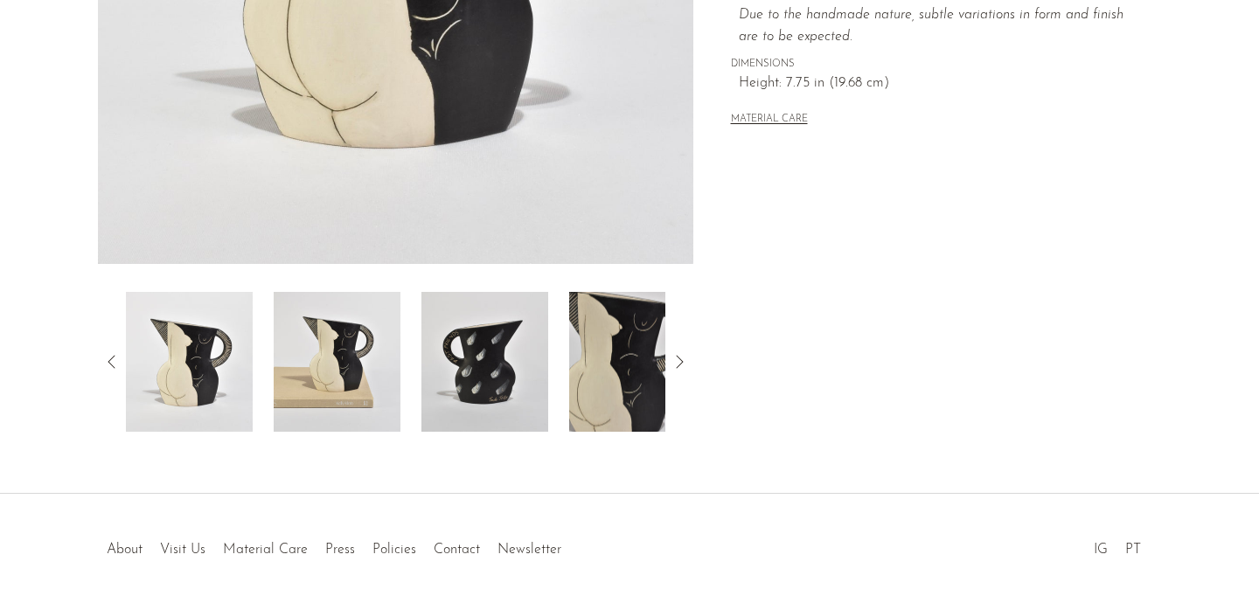
click at [312, 373] on img at bounding box center [337, 362] width 127 height 140
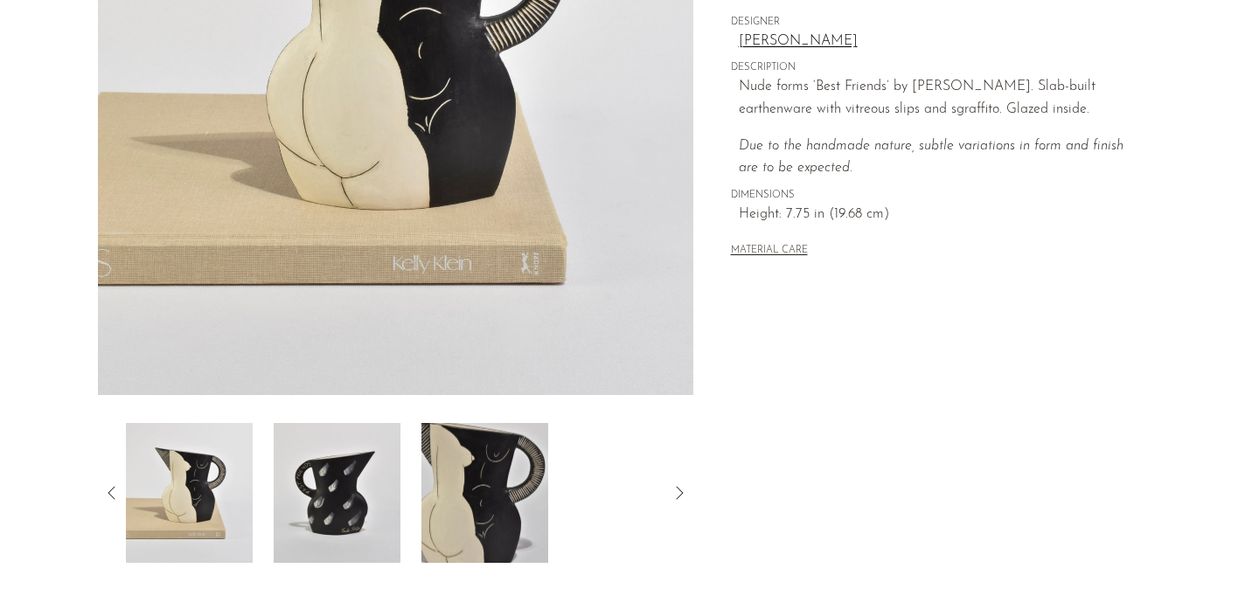
scroll to position [343, 0]
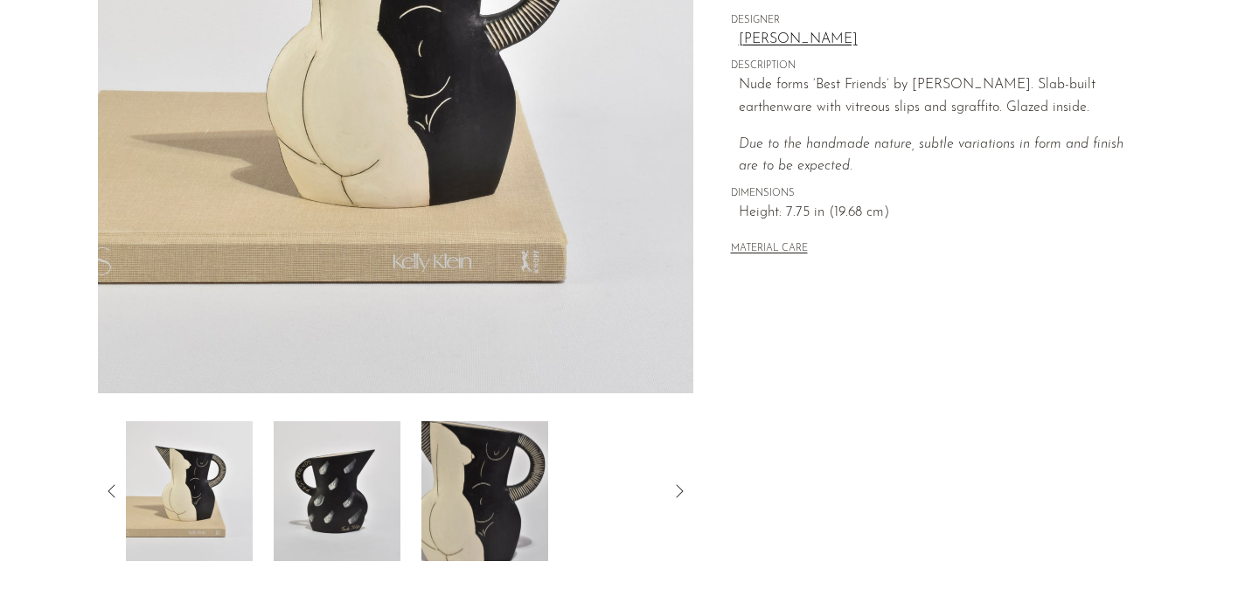
click at [342, 489] on img at bounding box center [337, 491] width 127 height 140
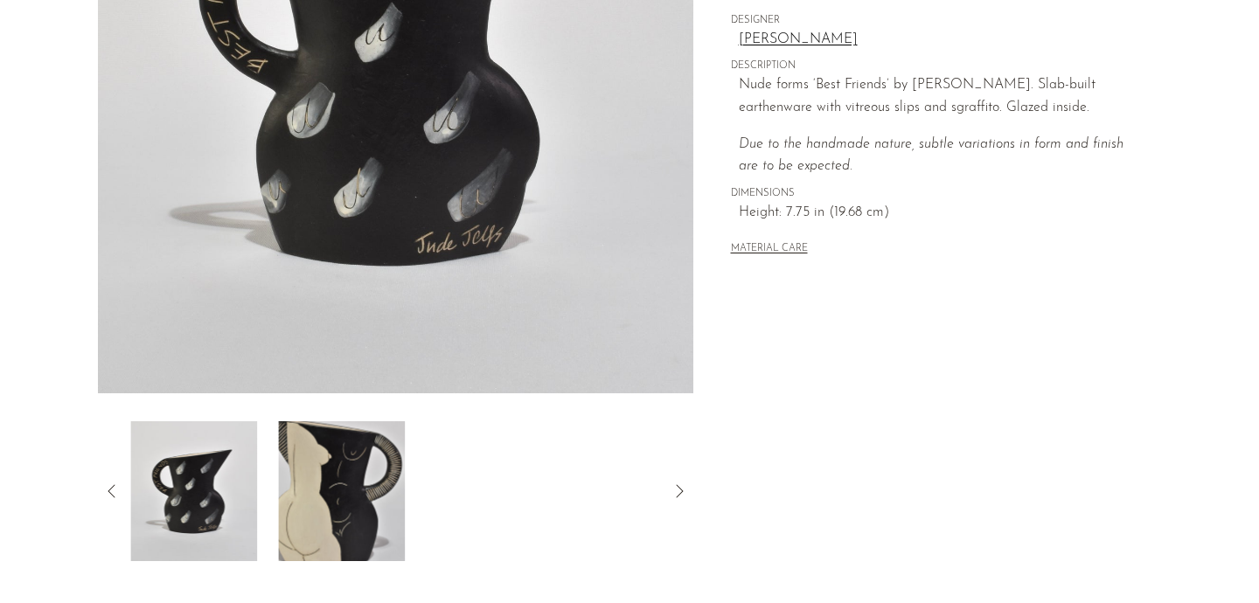
click at [383, 483] on img at bounding box center [341, 491] width 127 height 140
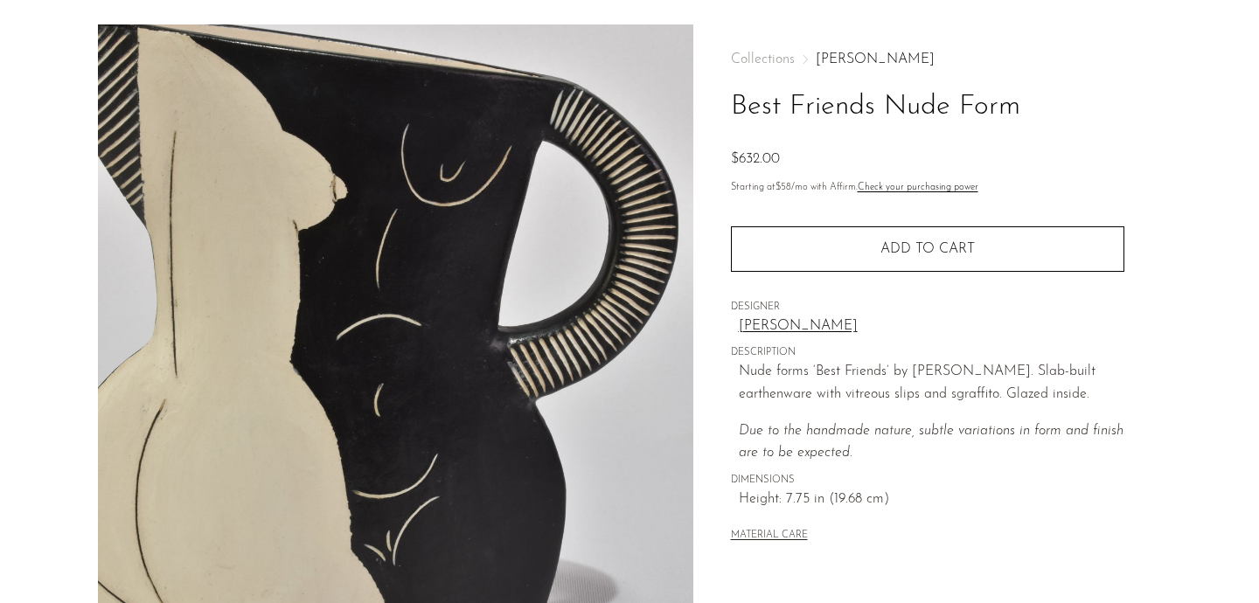
scroll to position [54, 0]
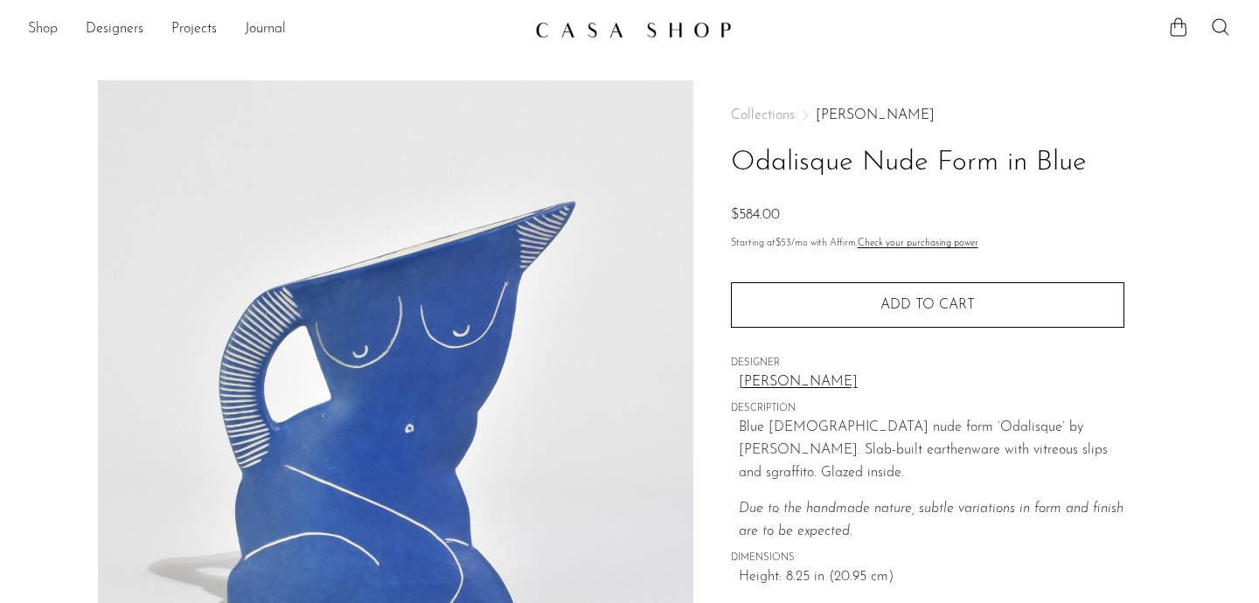
click at [52, 30] on link "Shop" at bounding box center [43, 29] width 30 height 23
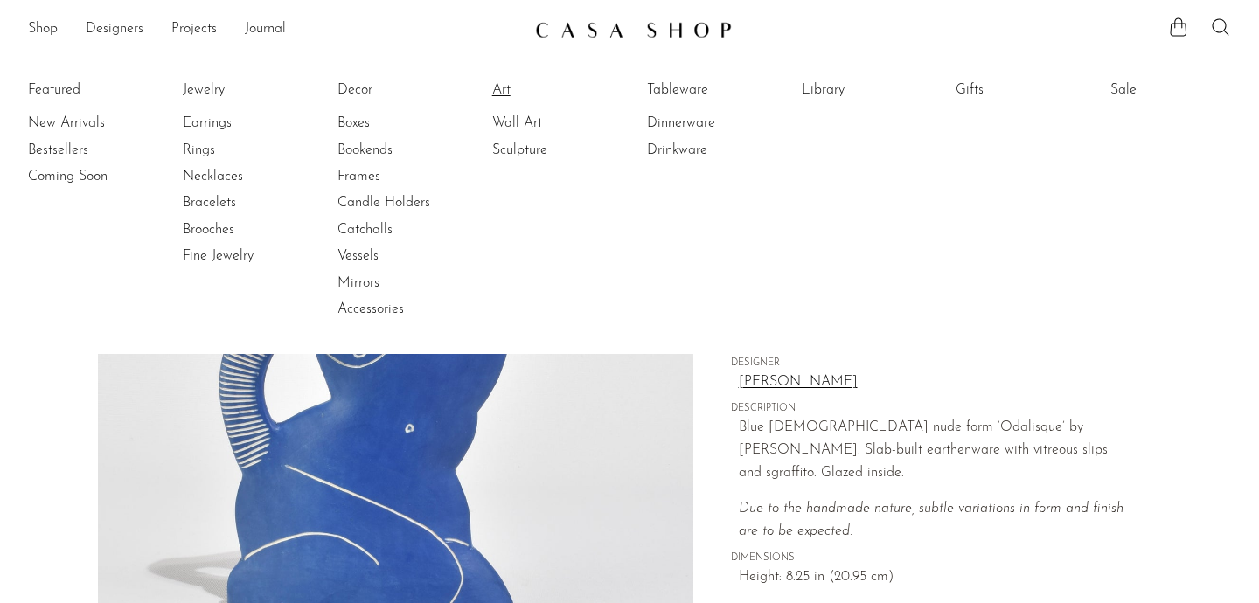
click at [495, 94] on link "Art" at bounding box center [557, 89] width 131 height 19
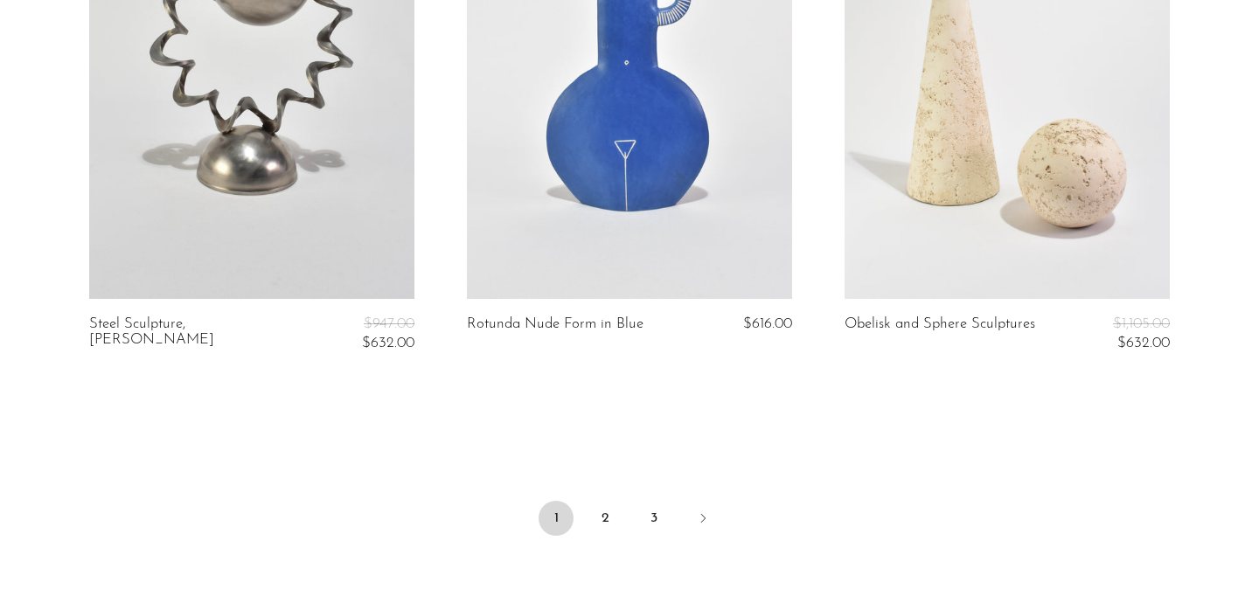
scroll to position [6320, 0]
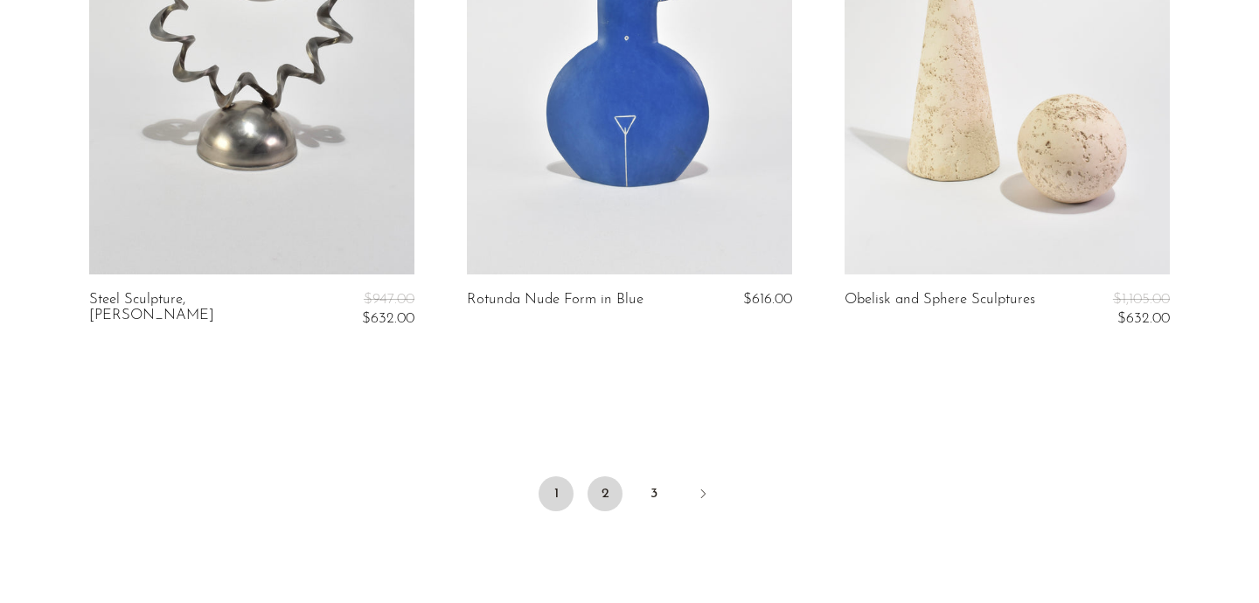
click at [615, 476] on link "2" at bounding box center [605, 493] width 35 height 35
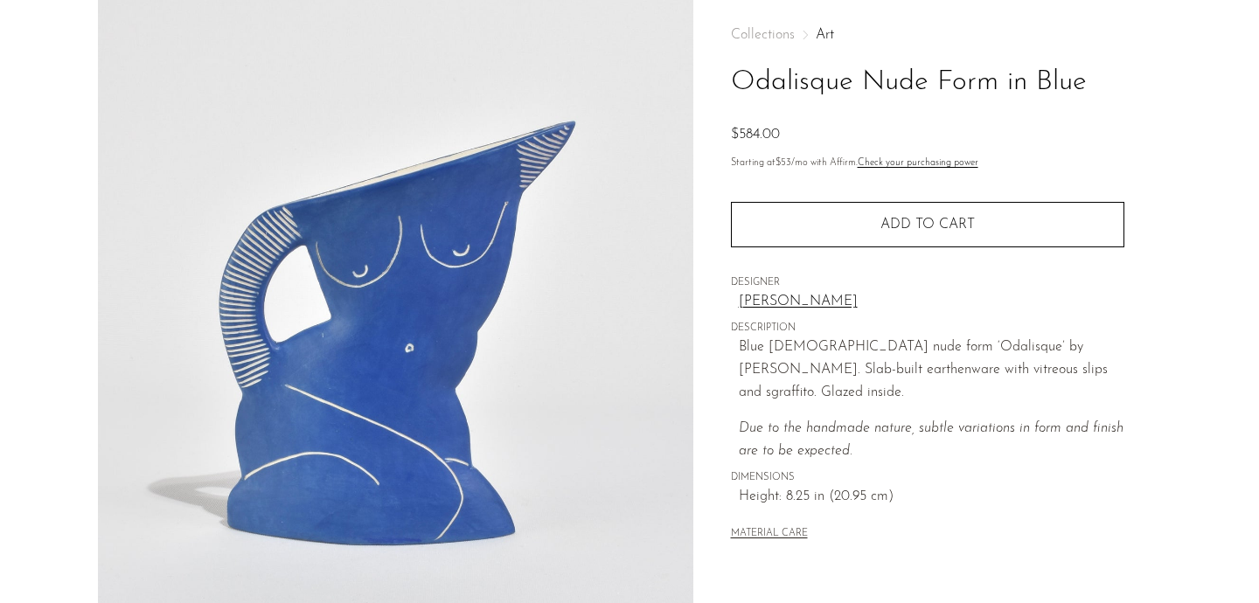
scroll to position [17, 0]
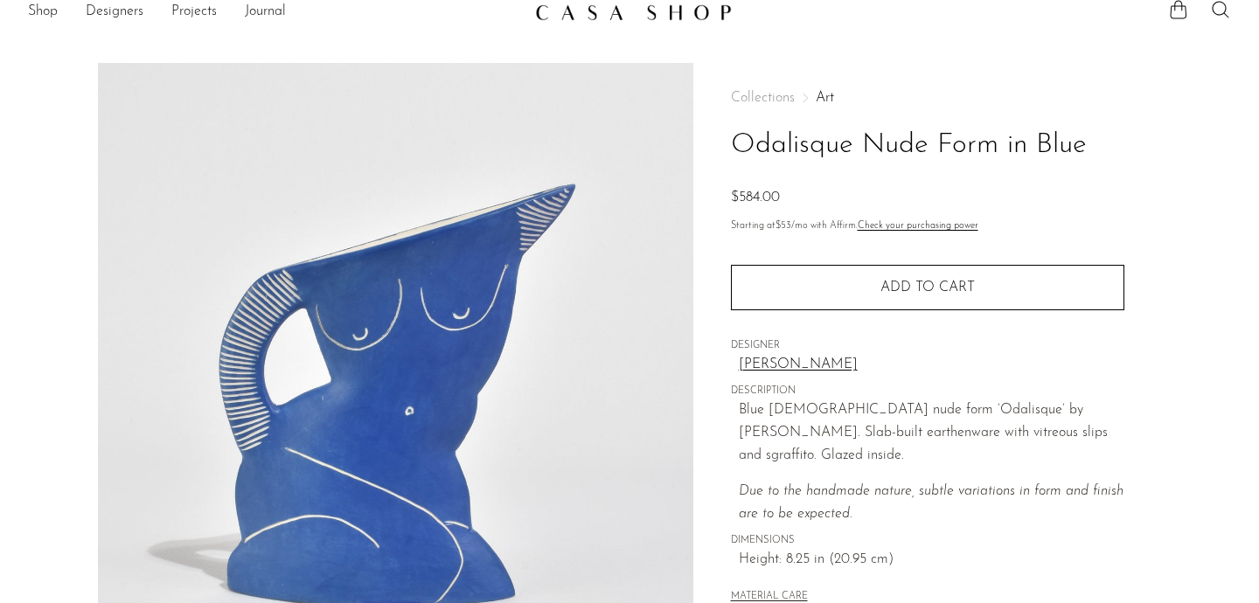
drag, startPoint x: 732, startPoint y: 143, endPoint x: 1088, endPoint y: 136, distance: 355.9
click at [1088, 136] on h1 "Odalisque Nude Form in Blue" at bounding box center [927, 145] width 393 height 45
copy h1 "Odalisque Nude Form in Blue"
click at [711, 448] on div "Collections Art Odalisque Nude Form in Blue $584.00 Starting at $53 /mo with Af…" at bounding box center [927, 475] width 468 height 824
click at [908, 222] on link "Check your purchasing power" at bounding box center [918, 226] width 121 height 10
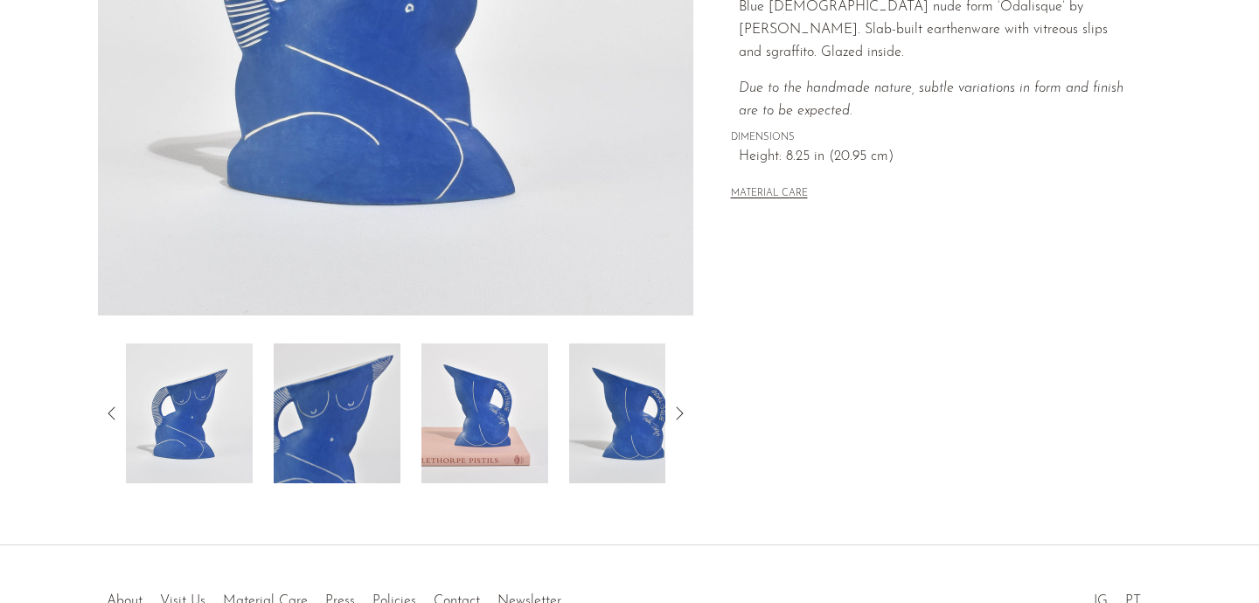
scroll to position [488, 0]
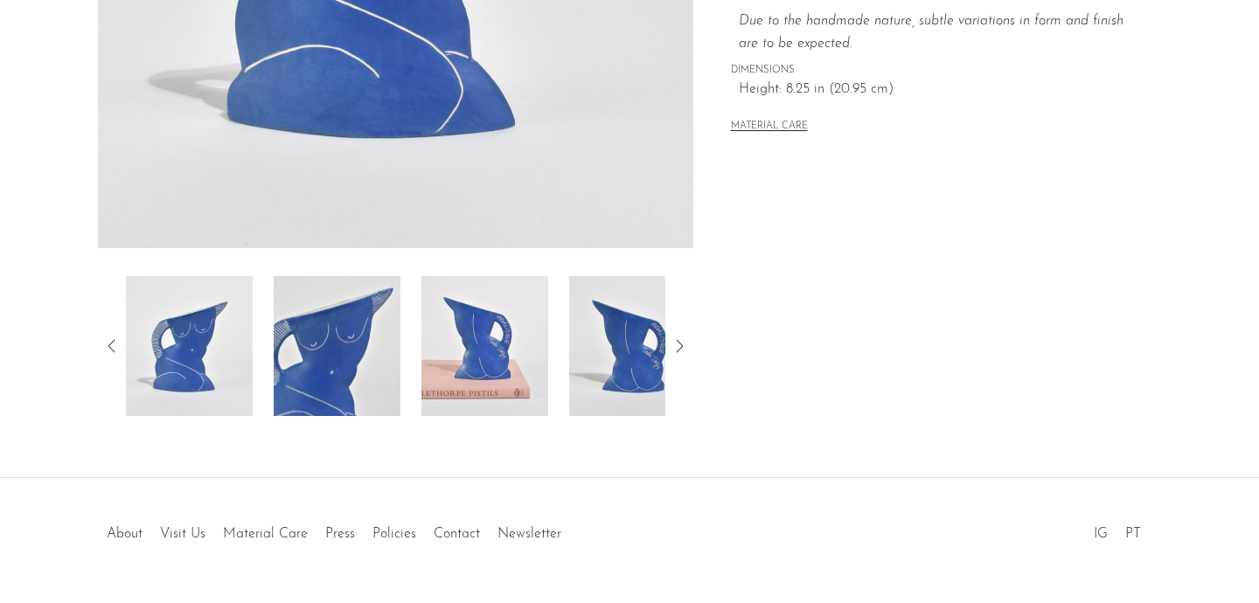
click at [651, 351] on img at bounding box center [632, 346] width 127 height 140
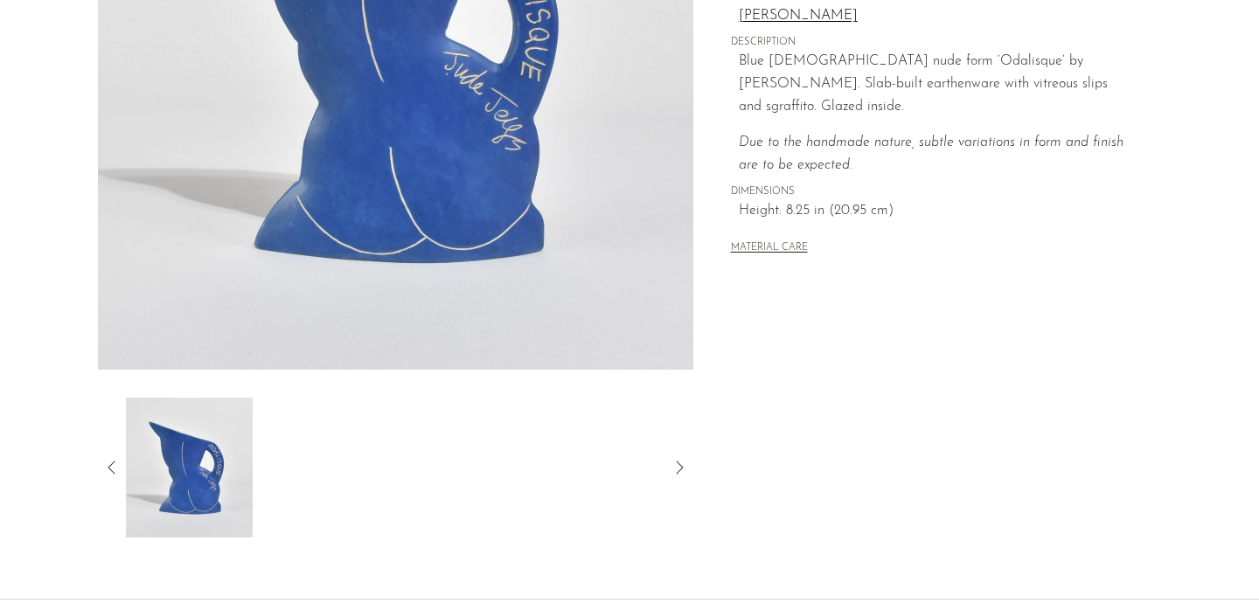
scroll to position [383, 0]
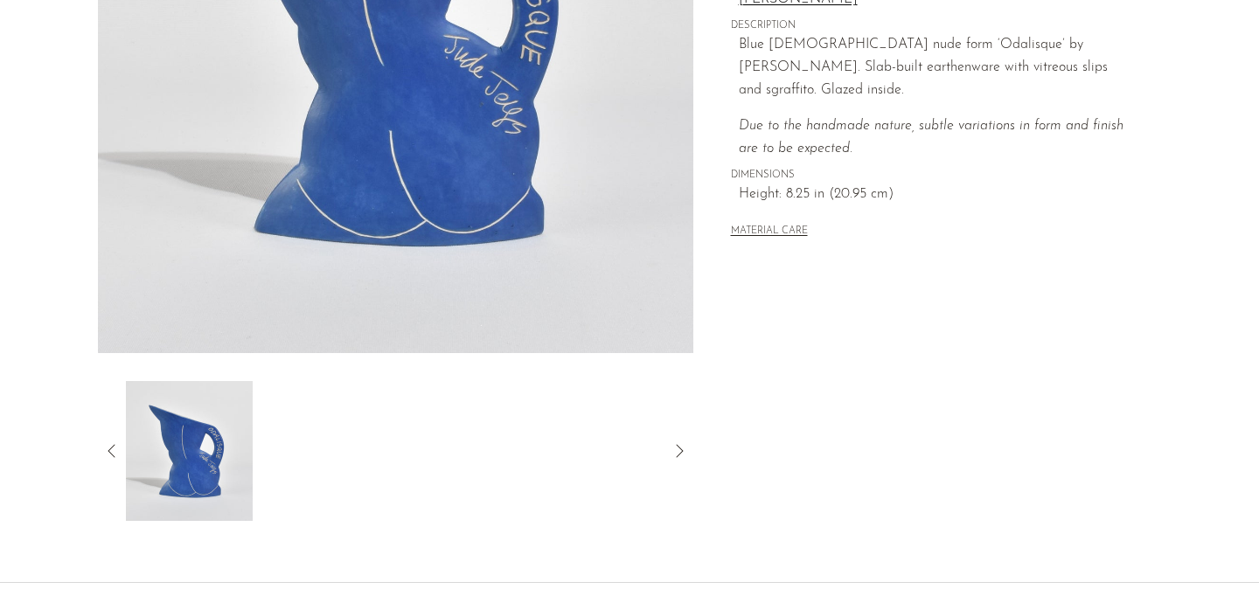
click at [109, 450] on icon at bounding box center [111, 450] width 7 height 13
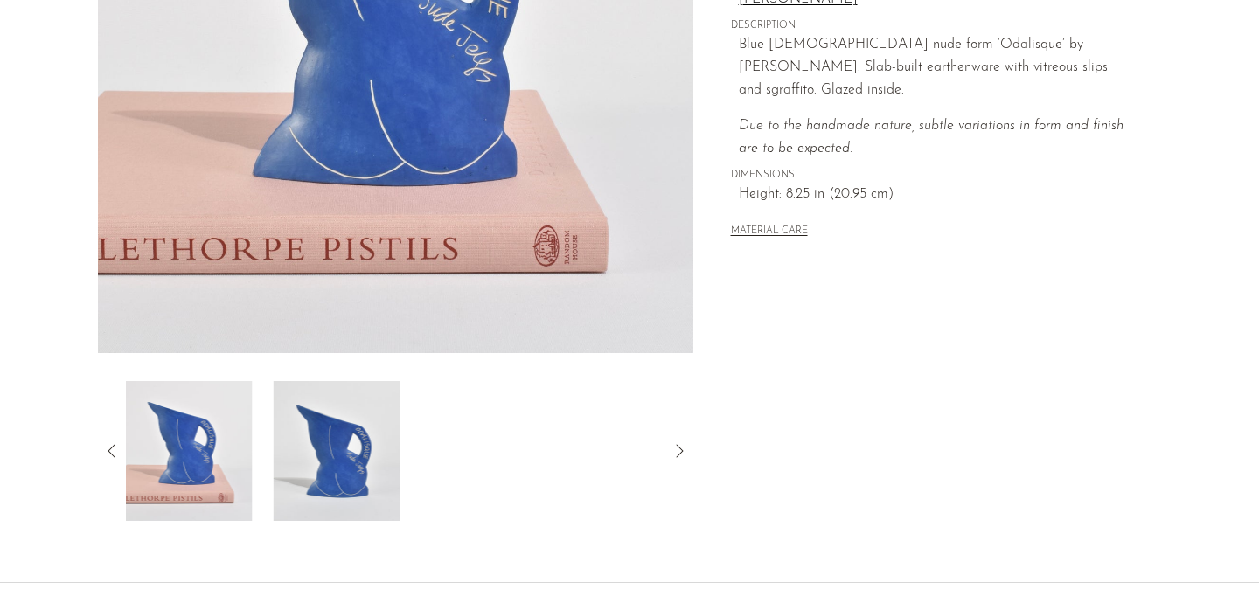
click at [109, 450] on icon at bounding box center [111, 450] width 7 height 13
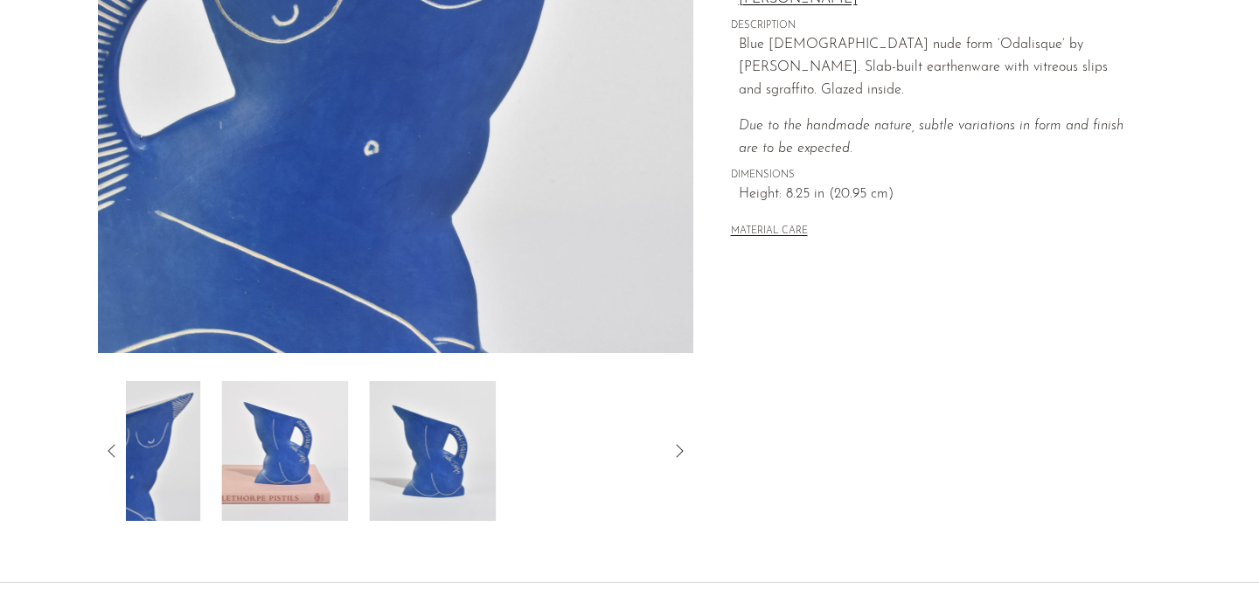
click at [109, 450] on icon at bounding box center [111, 450] width 7 height 13
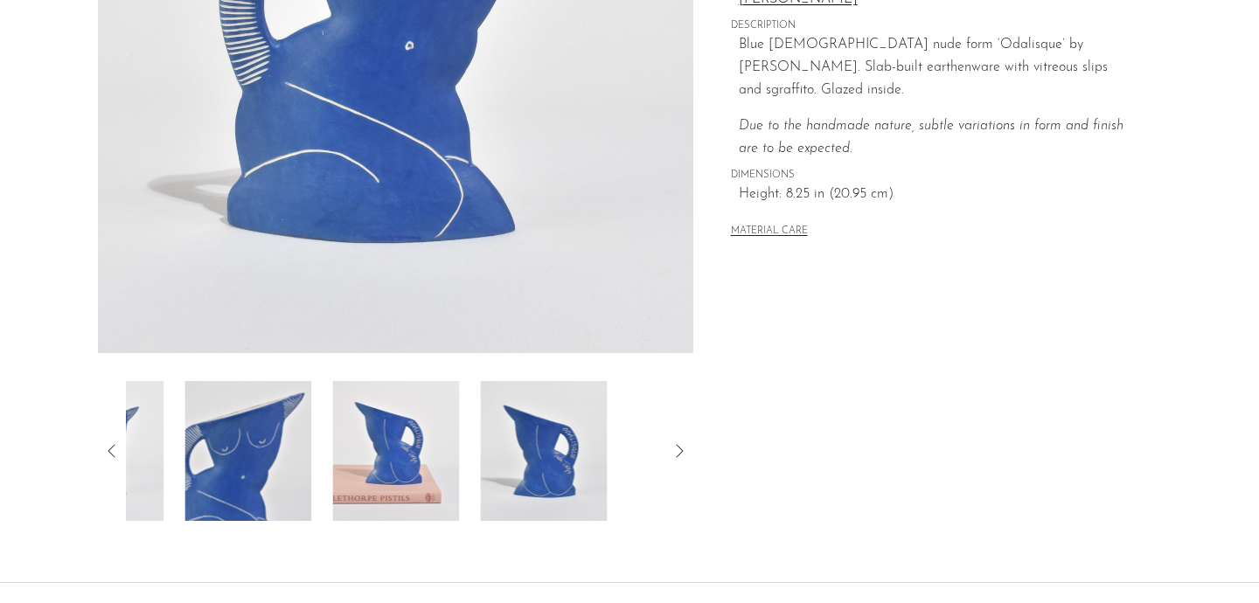
click at [109, 450] on icon at bounding box center [111, 450] width 7 height 13
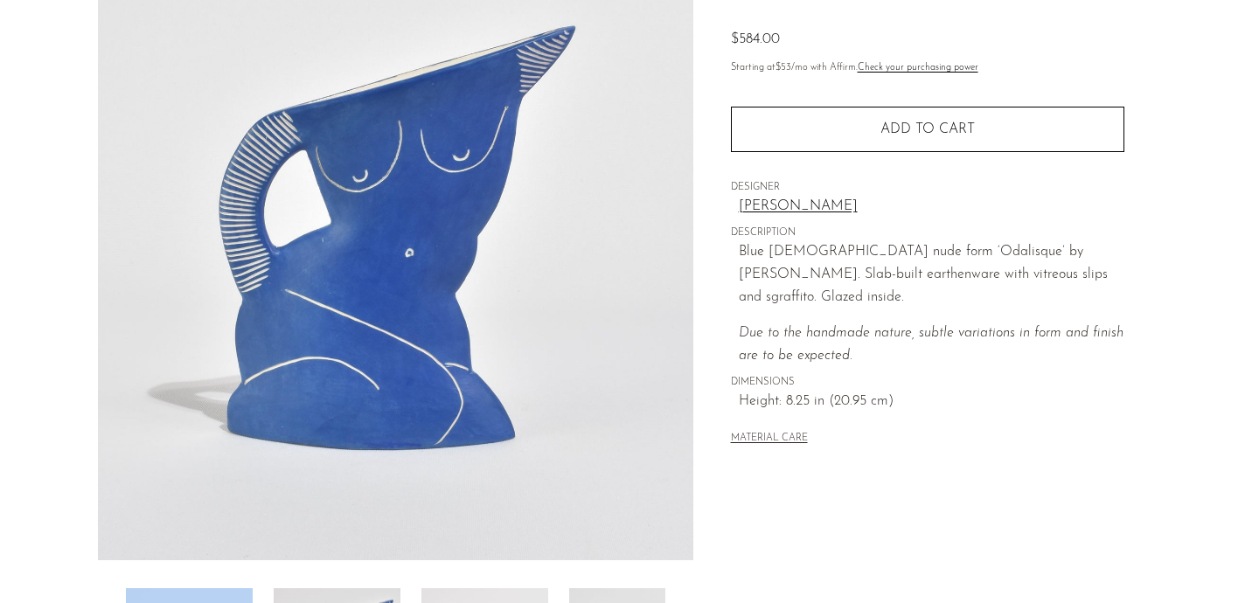
scroll to position [174, 0]
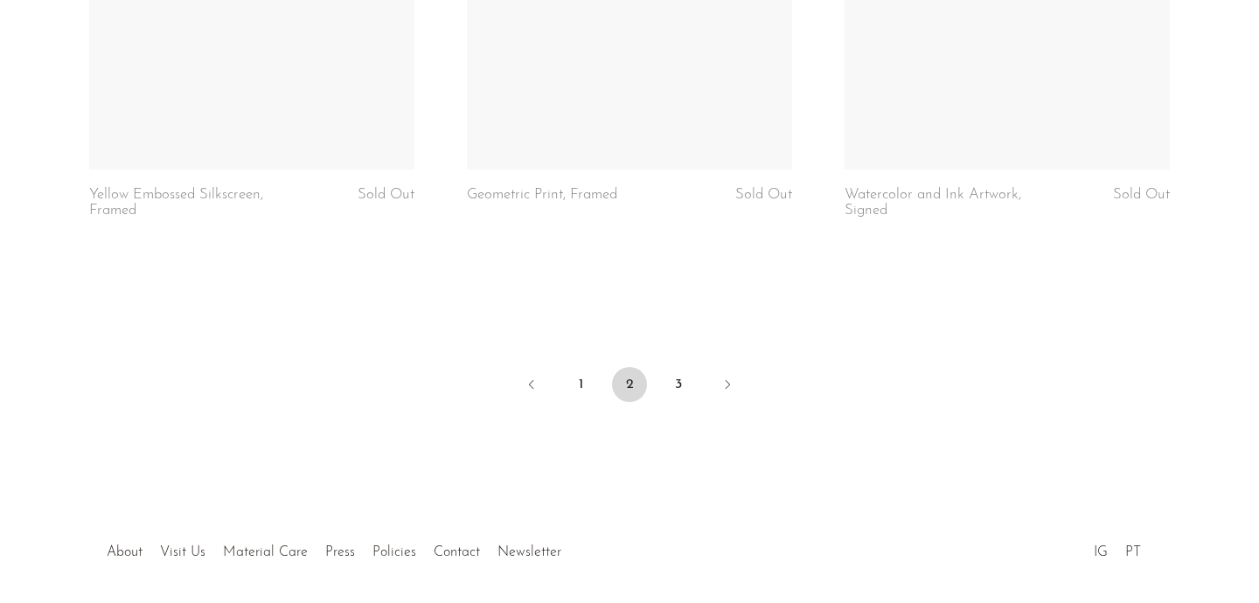
scroll to position [6467, 0]
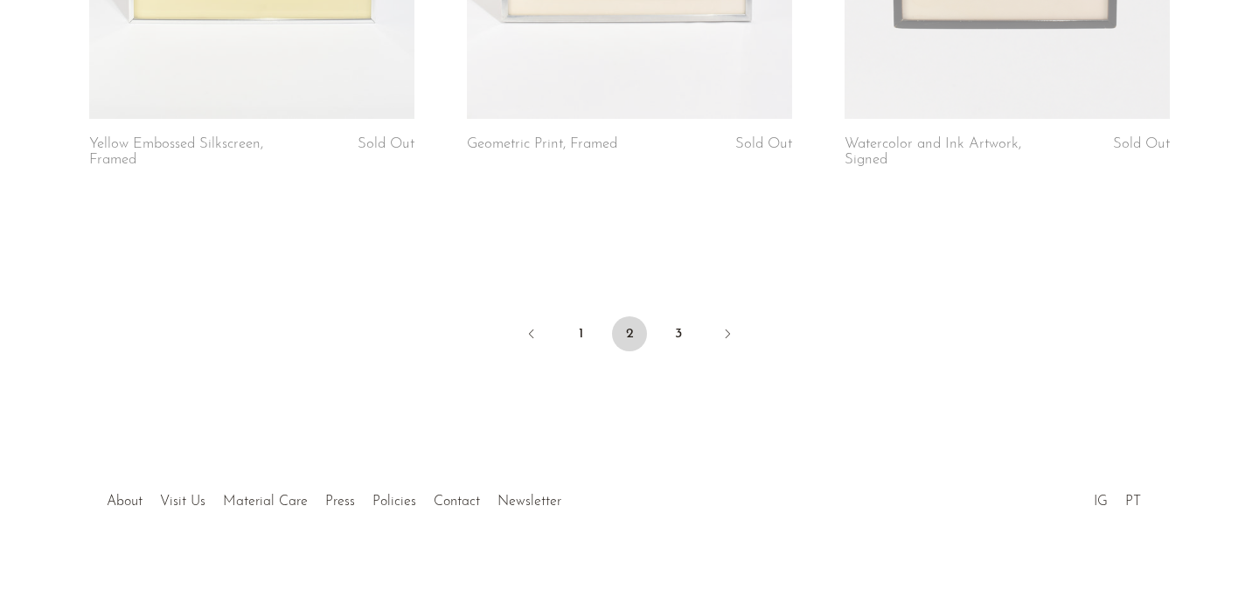
click at [659, 317] on ul "1 2 3" at bounding box center [629, 335] width 1119 height 52
click at [673, 317] on link "3" at bounding box center [678, 333] width 35 height 35
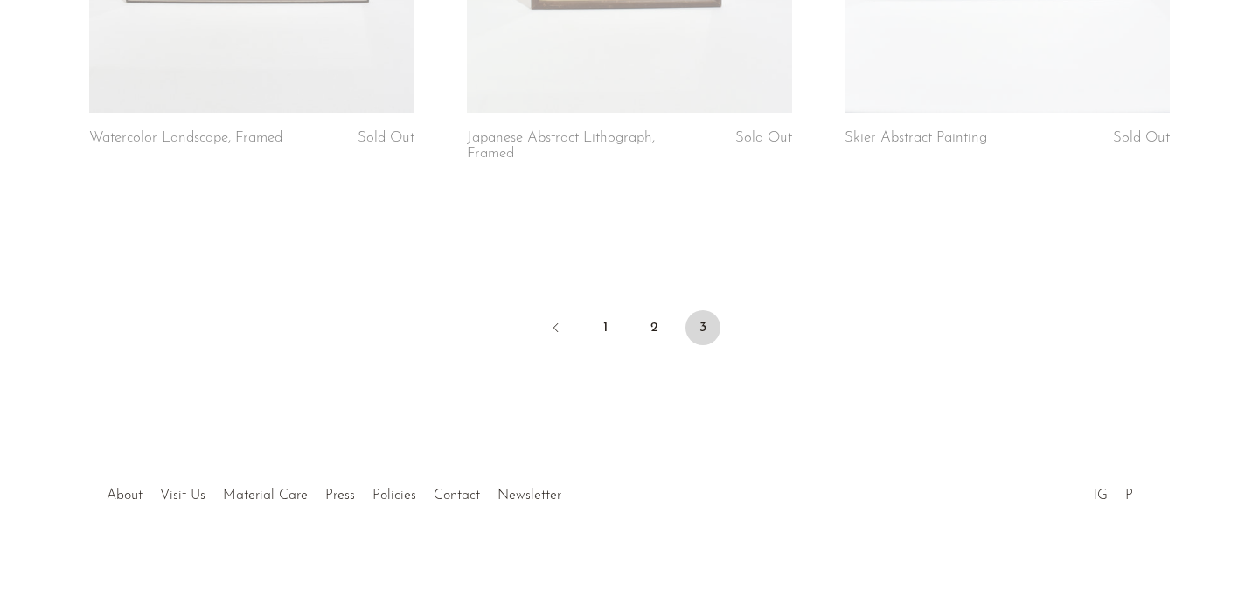
scroll to position [513, 0]
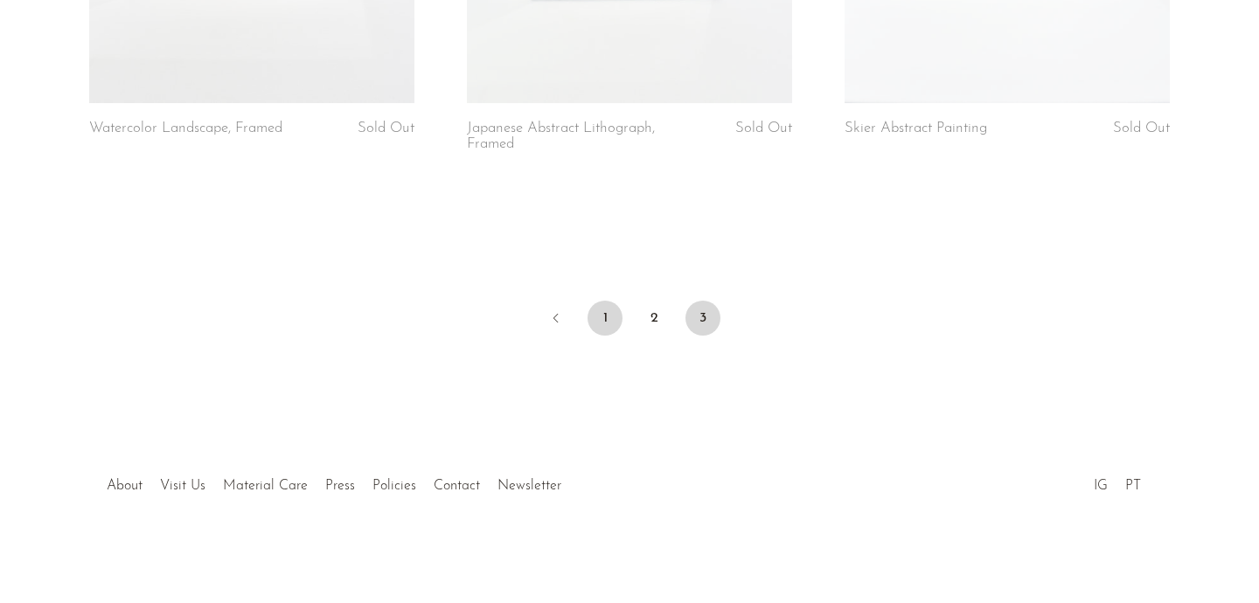
click at [607, 317] on link "1" at bounding box center [605, 318] width 35 height 35
